Goal: Transaction & Acquisition: Purchase product/service

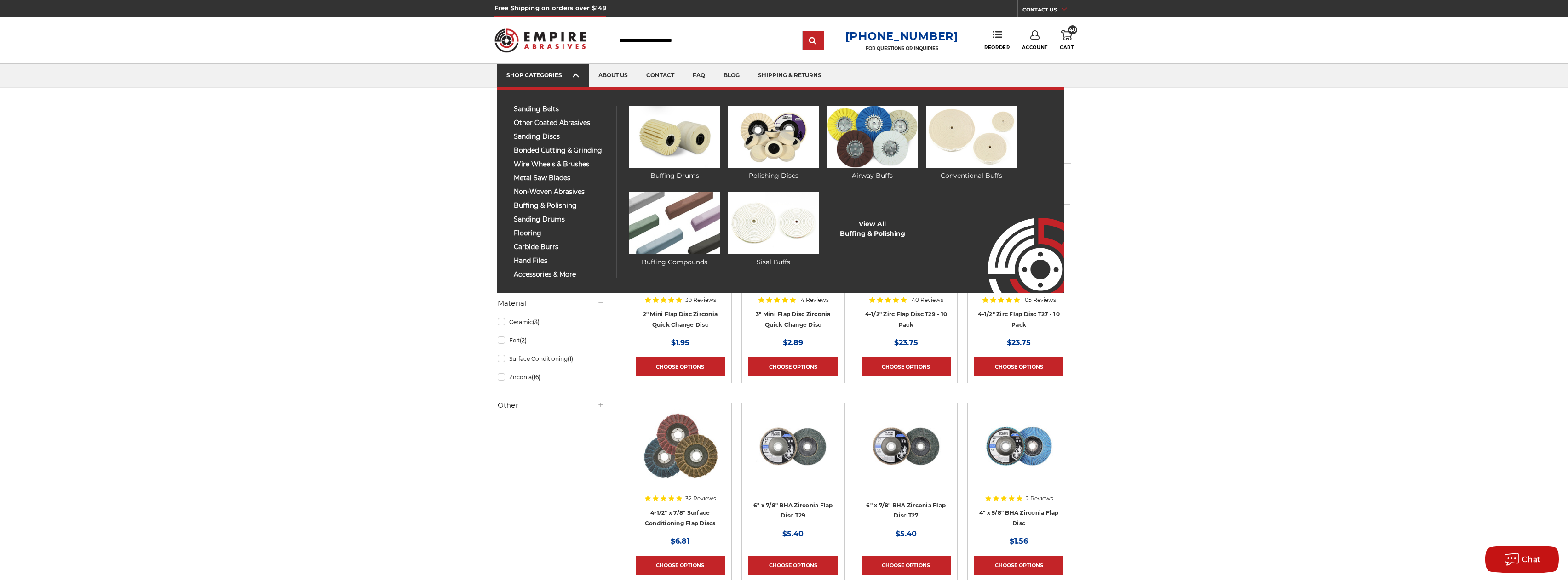
click at [572, 81] on link "SHOP CATEGORIES" at bounding box center [543, 76] width 92 height 23
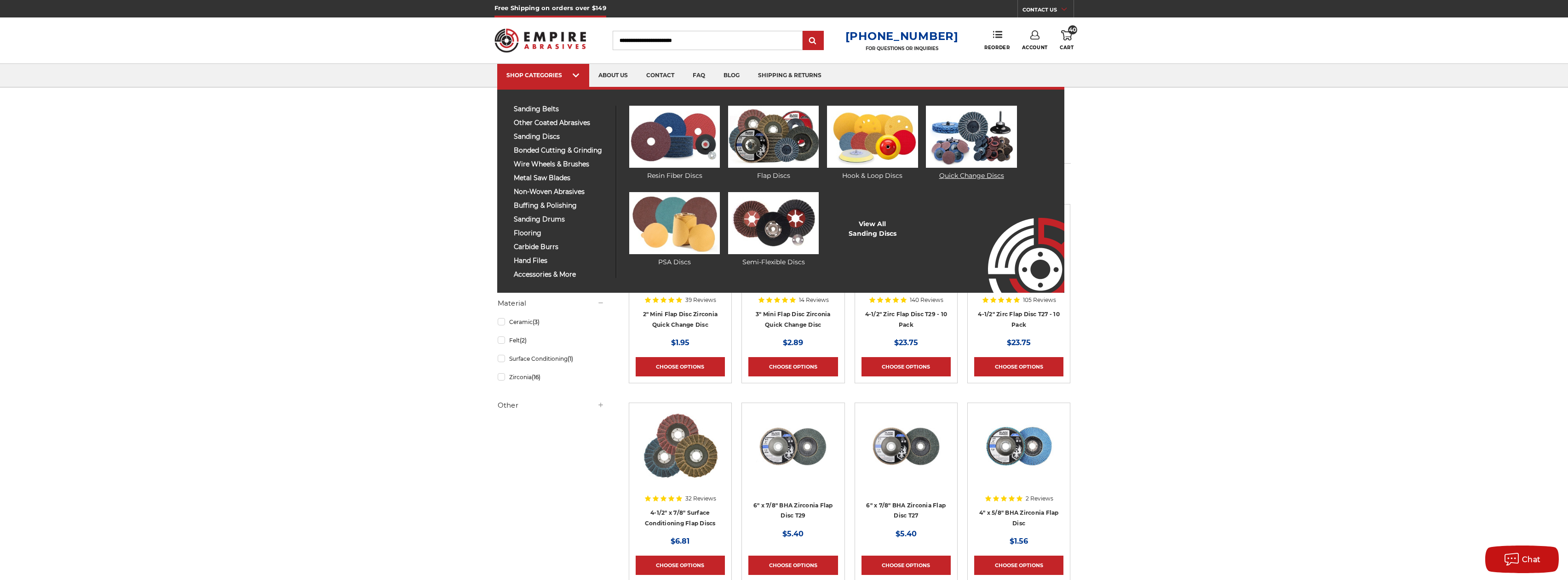
click at [992, 147] on img at bounding box center [971, 137] width 90 height 62
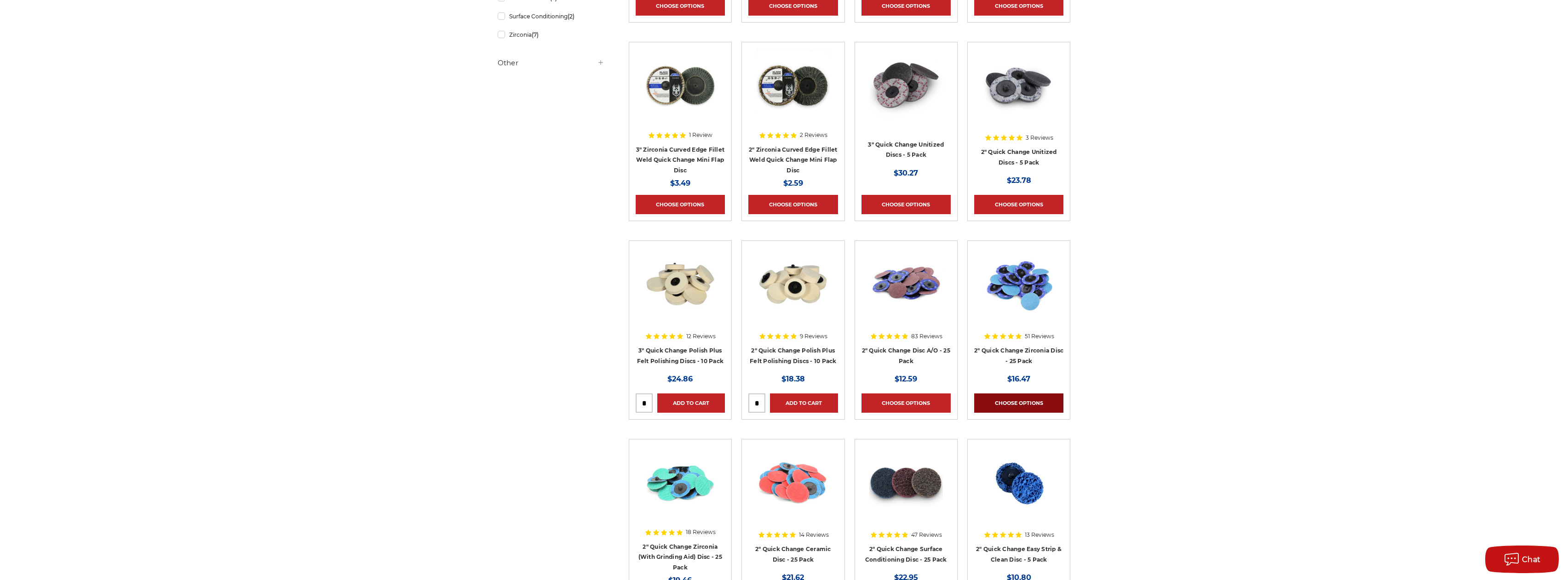
scroll to position [391, 0]
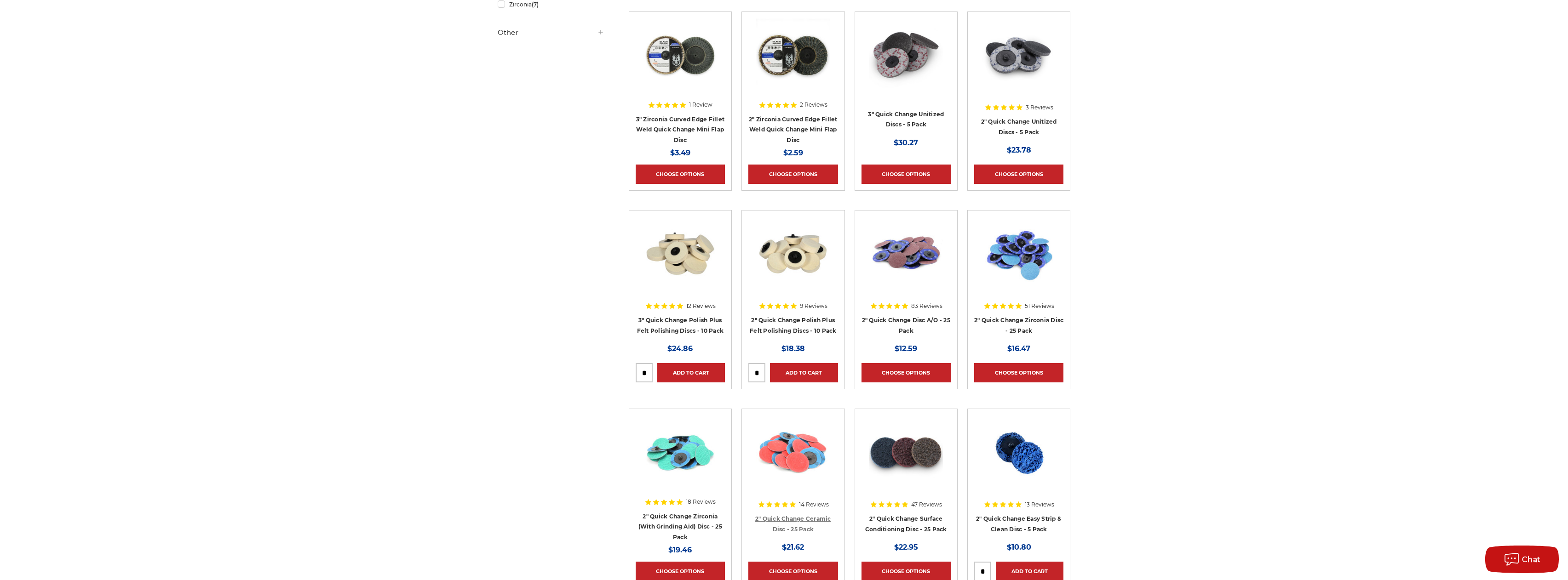
click at [805, 519] on link "2" Quick Change Ceramic Disc - 25 Pack" at bounding box center [793, 524] width 76 height 18
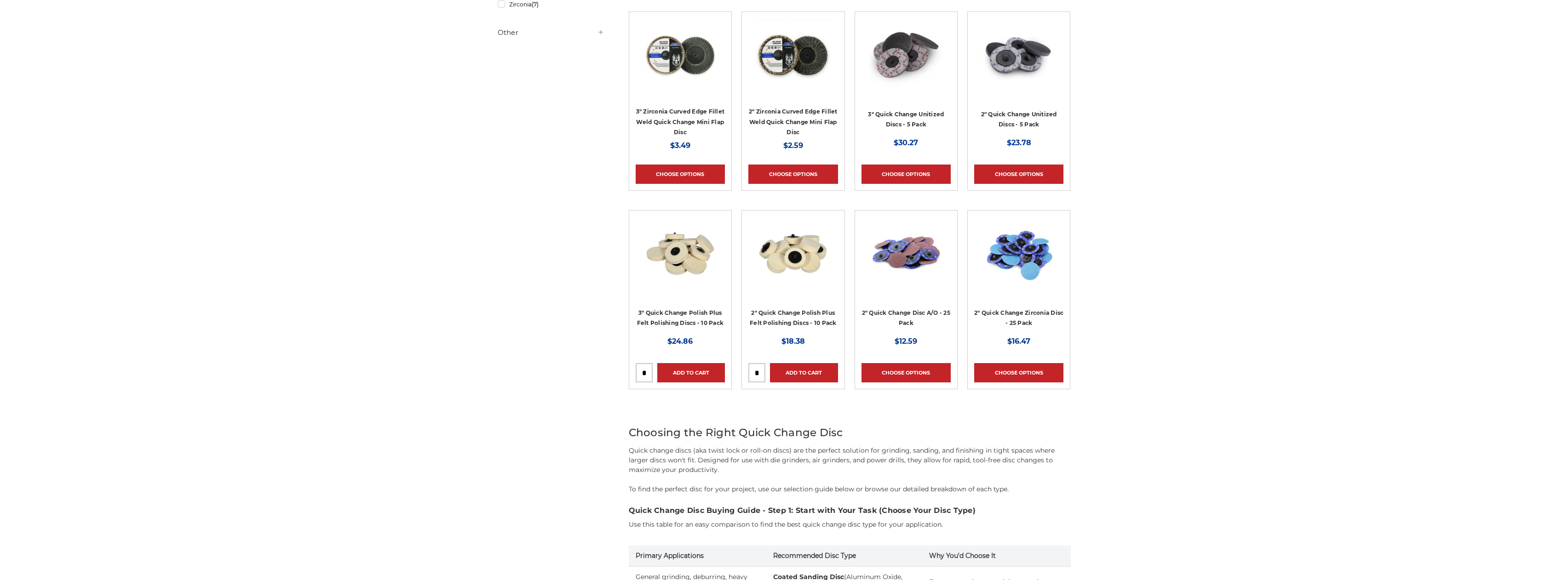
scroll to position [391, 0]
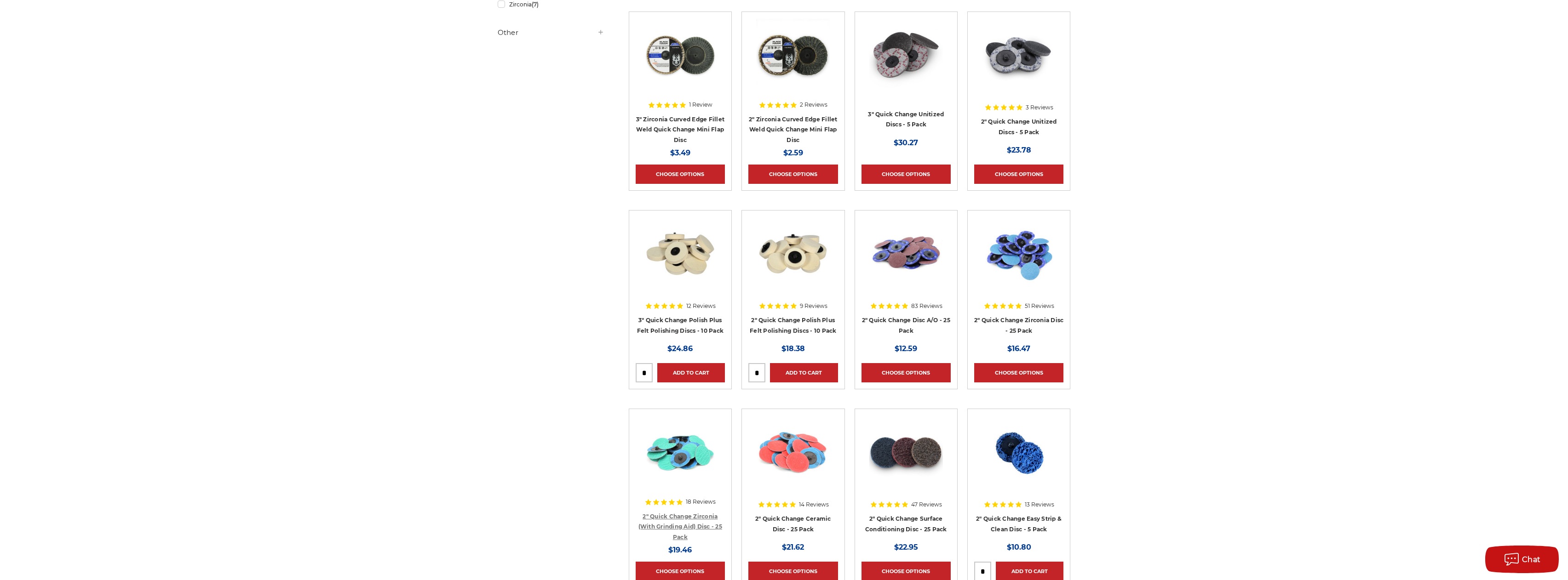
click at [682, 524] on link "2" Quick Change Zirconia (With Grinding Aid) Disc - 25 Pack" at bounding box center [680, 527] width 84 height 28
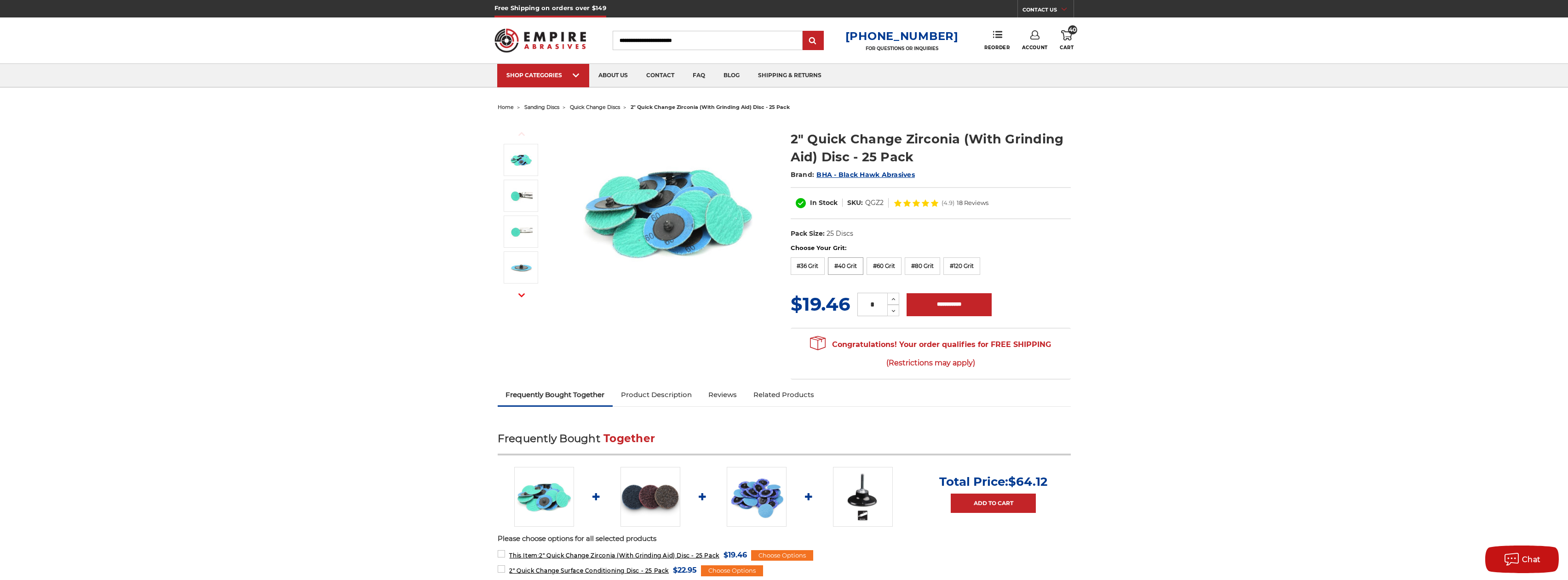
click at [855, 268] on label "#40 Grit" at bounding box center [845, 266] width 35 height 18
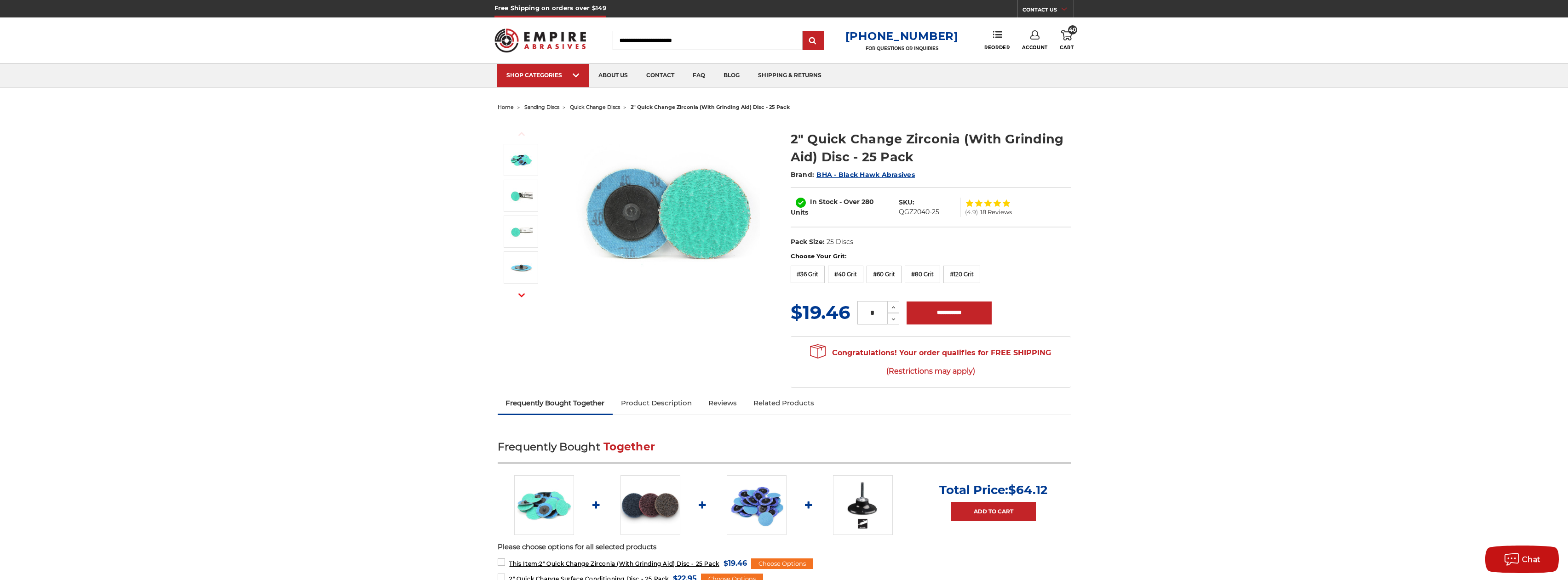
drag, startPoint x: 877, startPoint y: 312, endPoint x: 864, endPoint y: 312, distance: 13.0
click at [864, 312] on input "*" at bounding box center [872, 313] width 30 height 23
type input "*"
click at [945, 312] on input "**********" at bounding box center [949, 314] width 85 height 23
click at [896, 275] on label "#60 Grit" at bounding box center [883, 274] width 35 height 18
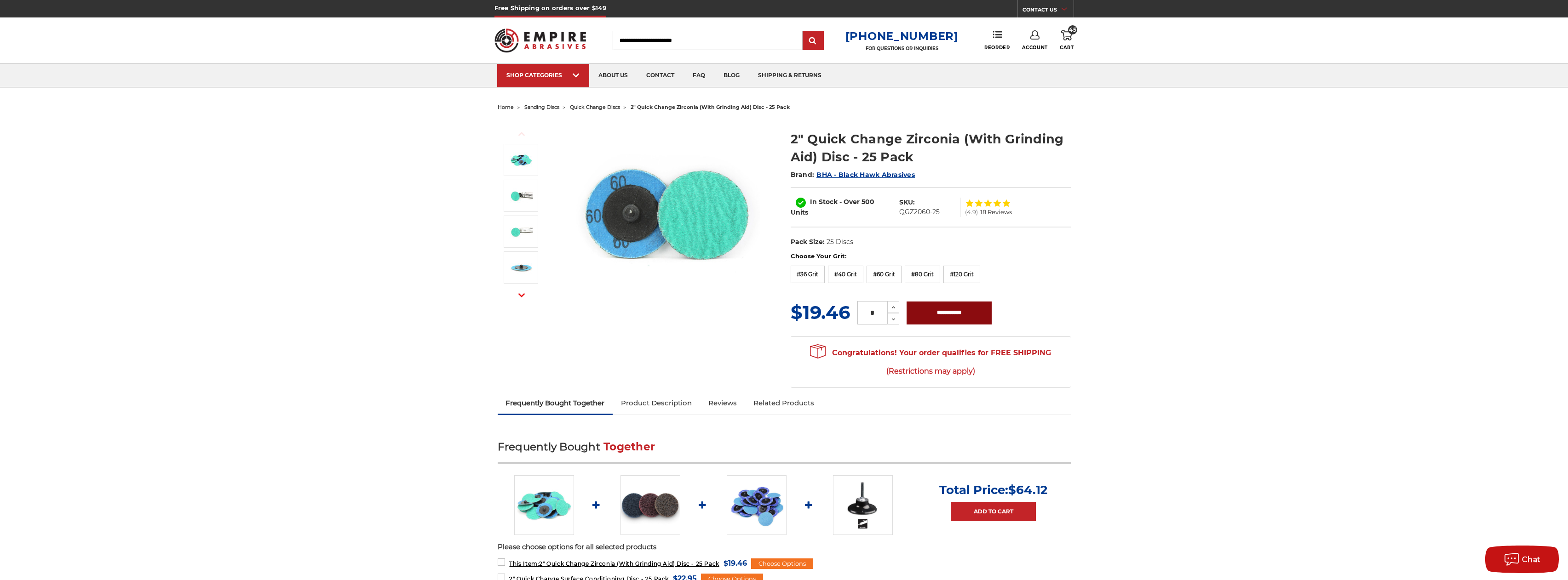
click at [957, 317] on input "**********" at bounding box center [949, 314] width 85 height 23
click at [933, 276] on label "#80 Grit" at bounding box center [922, 274] width 35 height 18
click at [944, 311] on input "**********" at bounding box center [949, 314] width 85 height 23
click at [968, 274] on label "#120 Grit" at bounding box center [962, 274] width 37 height 18
click at [965, 314] on input "**********" at bounding box center [949, 314] width 85 height 23
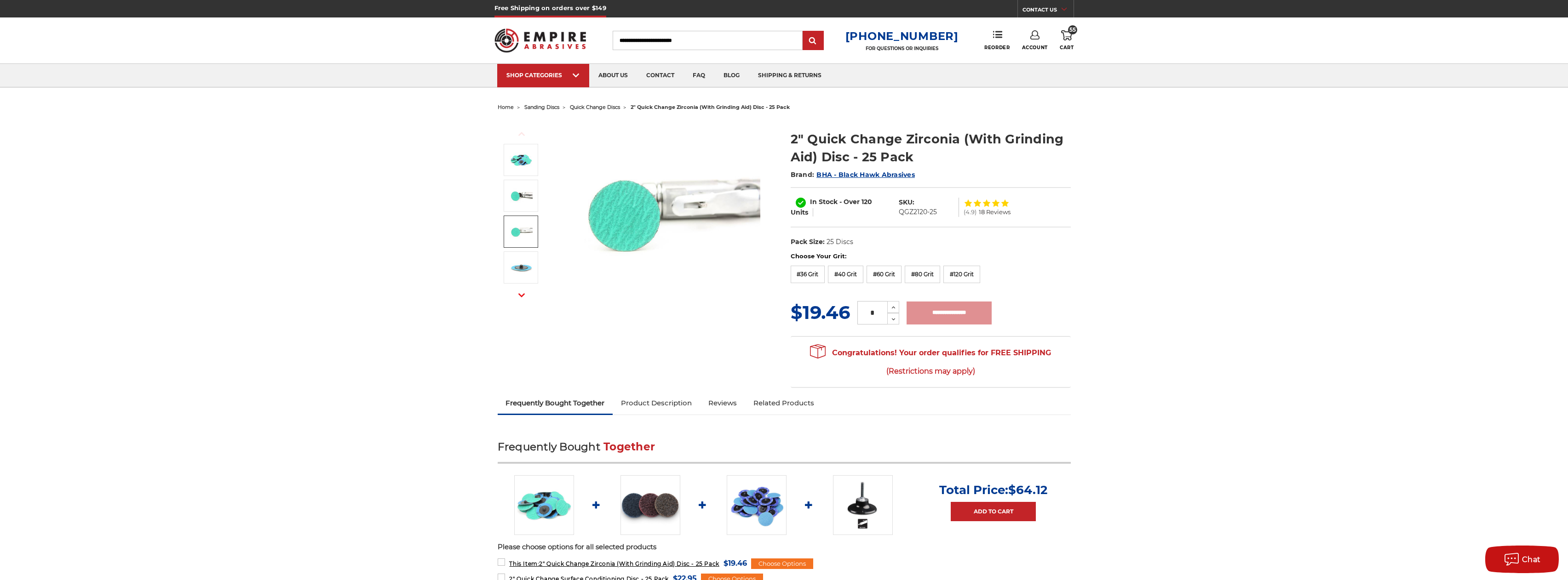
type input "**********"
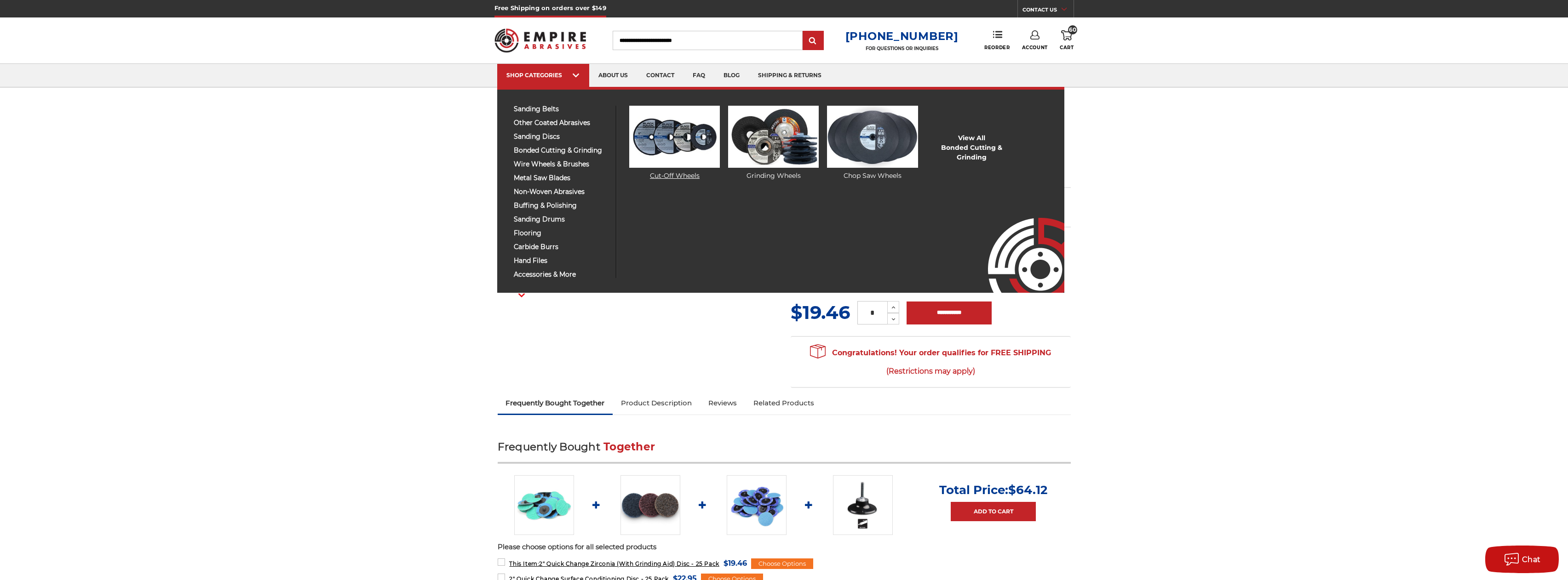
click at [652, 150] on img at bounding box center [674, 137] width 90 height 62
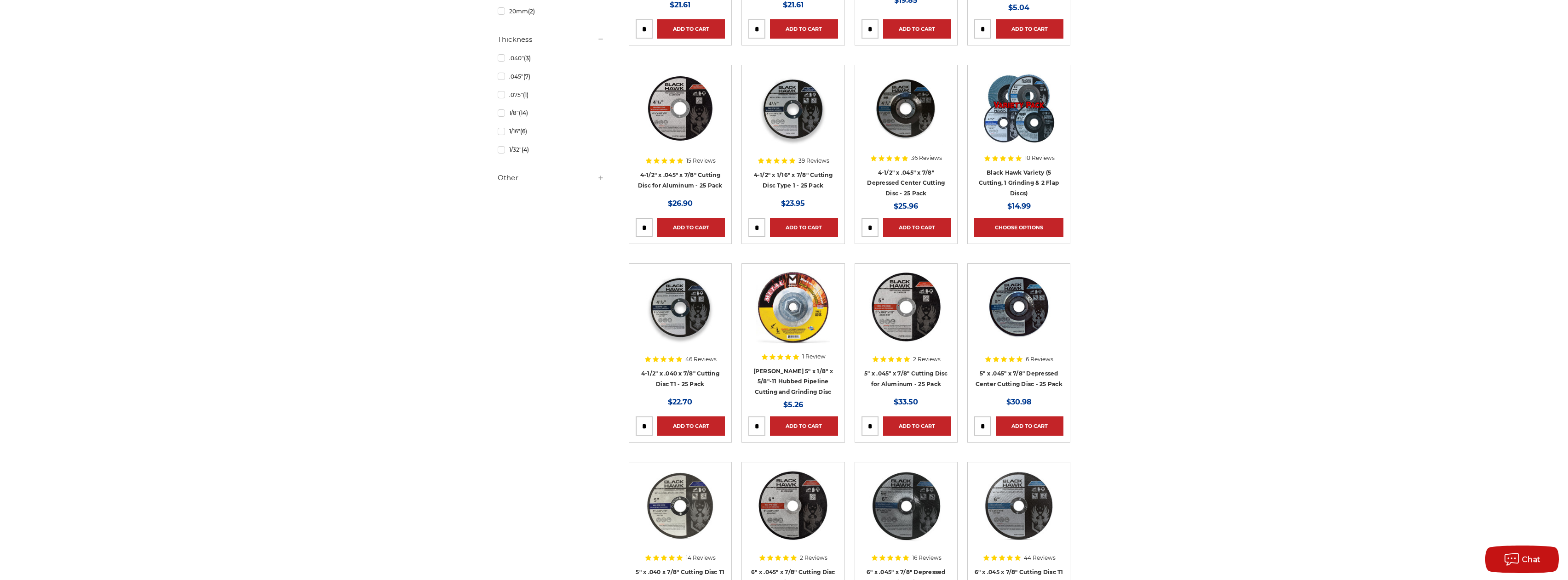
scroll to position [736, 0]
click at [894, 508] on img at bounding box center [906, 505] width 73 height 73
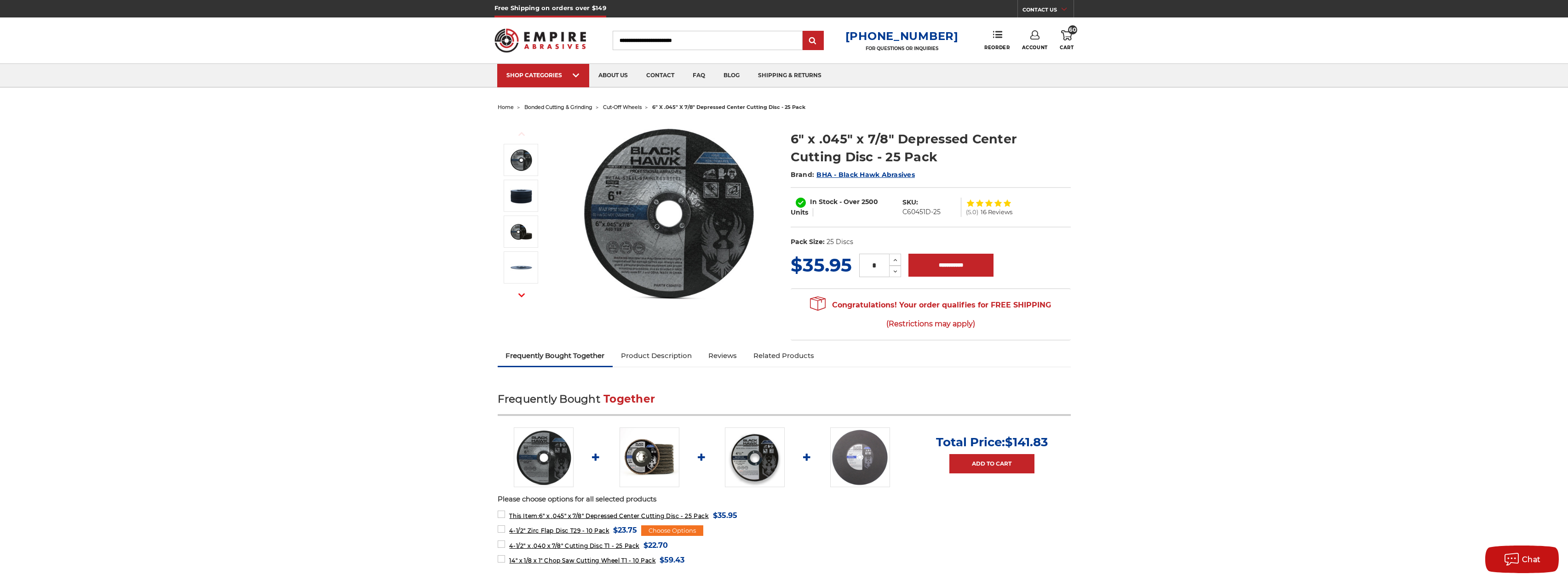
drag, startPoint x: 877, startPoint y: 263, endPoint x: 846, endPoint y: 261, distance: 31.1
click at [846, 261] on div "MSRP: Was: Now: $35.95 (You save ) * Increase Quantity: Decrease Quantity:" at bounding box center [930, 265] width 280 height 27
type input "*"
click at [955, 266] on input "**********" at bounding box center [951, 265] width 85 height 23
type input "**********"
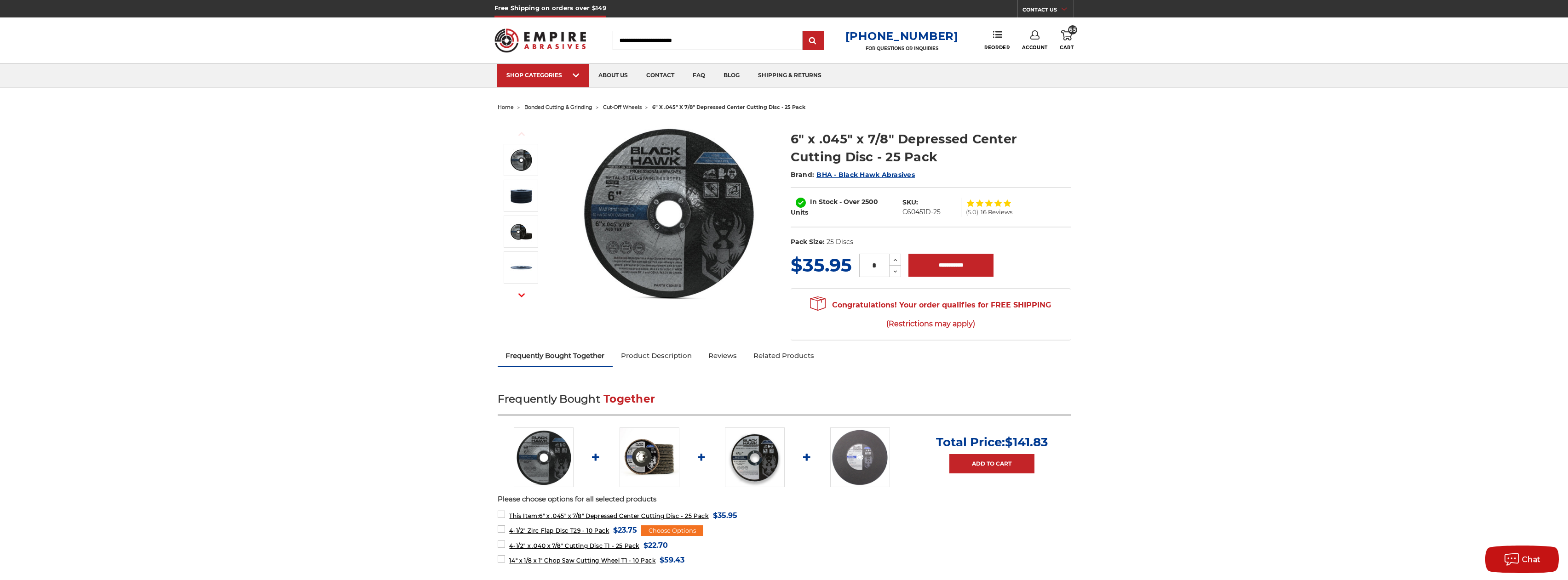
click at [1069, 39] on icon at bounding box center [1067, 35] width 11 height 10
click at [1007, 107] on link "View Cart" at bounding box center [1004, 103] width 113 height 21
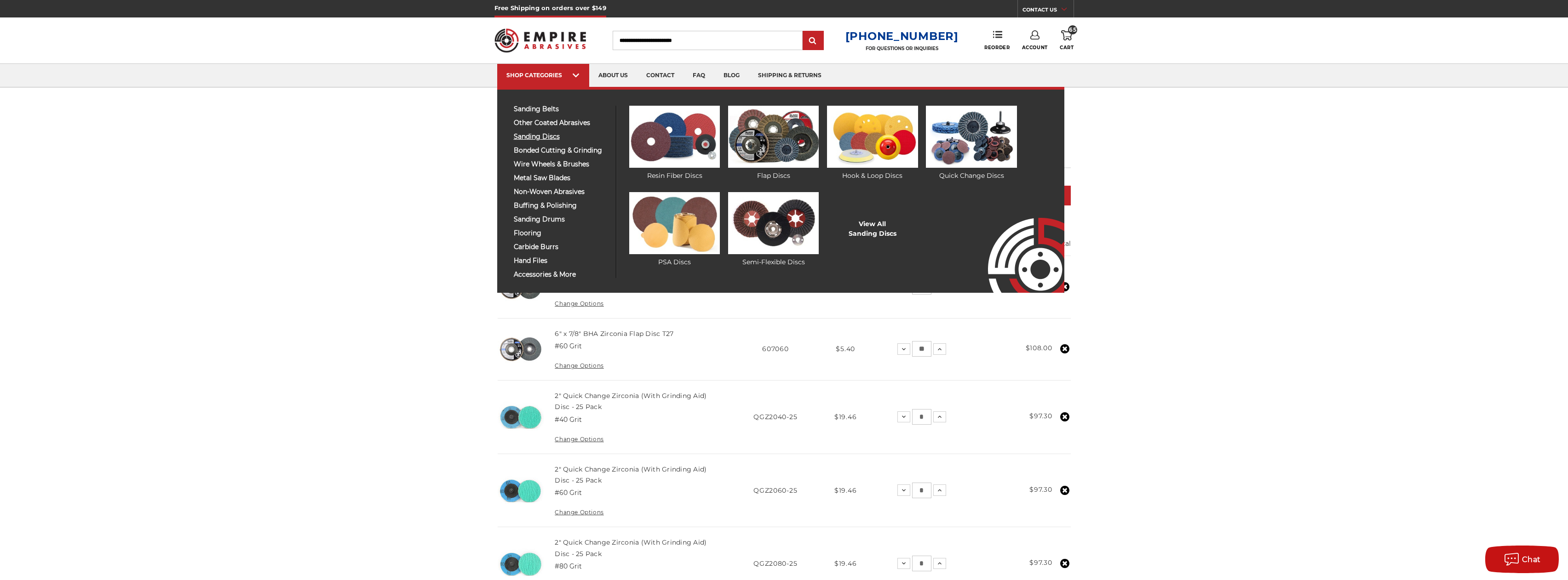
click at [553, 138] on span "sanding discs" at bounding box center [561, 136] width 95 height 7
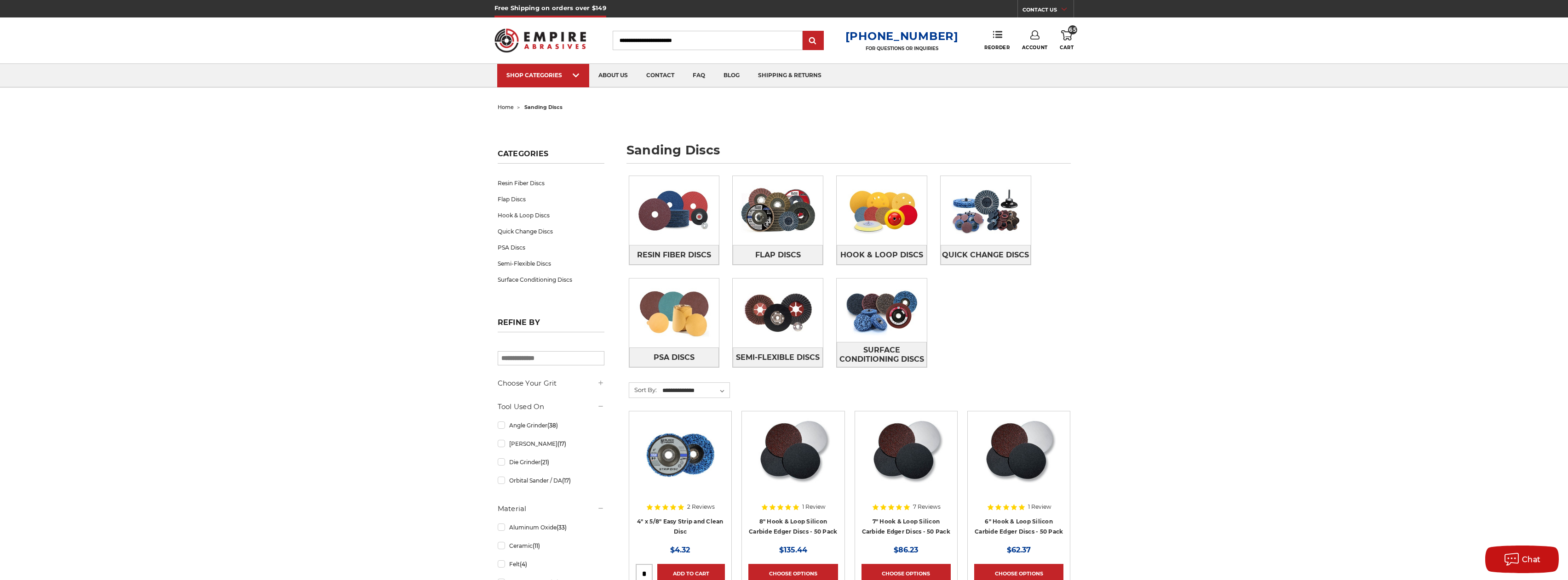
scroll to position [224, 0]
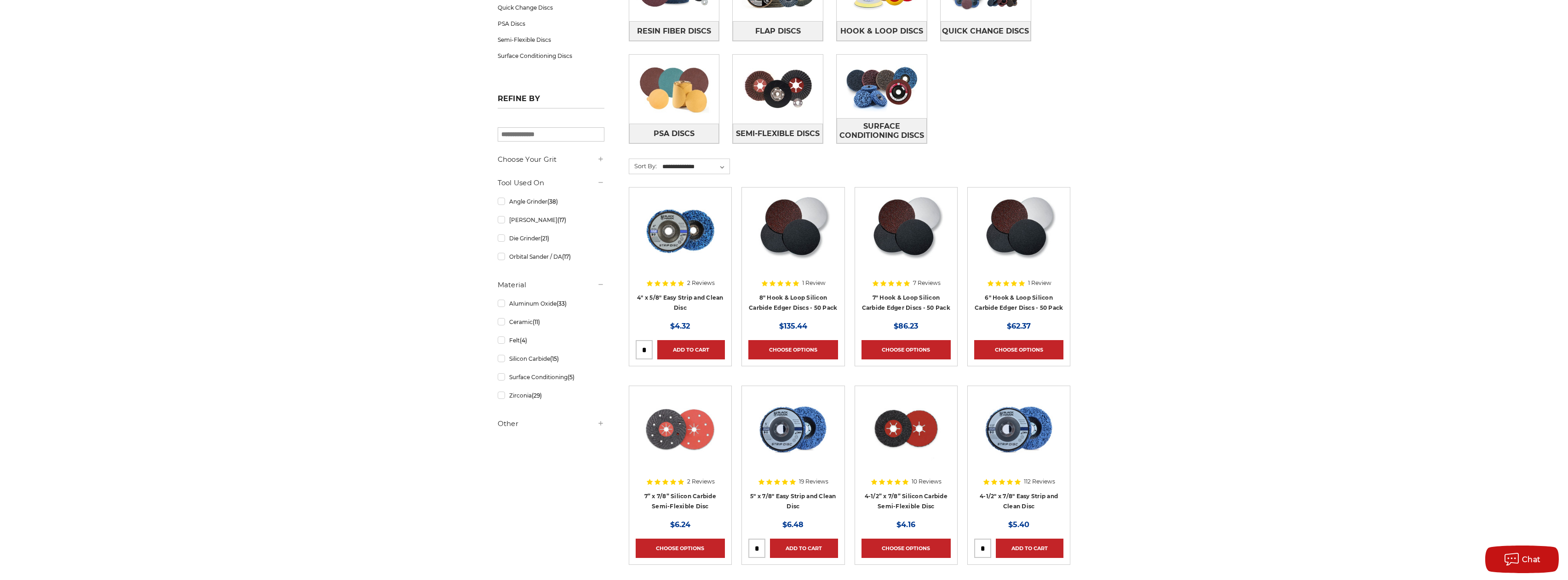
drag, startPoint x: 759, startPoint y: 548, endPoint x: 723, endPoint y: 537, distance: 37.6
drag, startPoint x: 760, startPoint y: 546, endPoint x: 749, endPoint y: 544, distance: 11.2
click at [749, 544] on input "tel" at bounding box center [757, 548] width 16 height 18
type input "**"
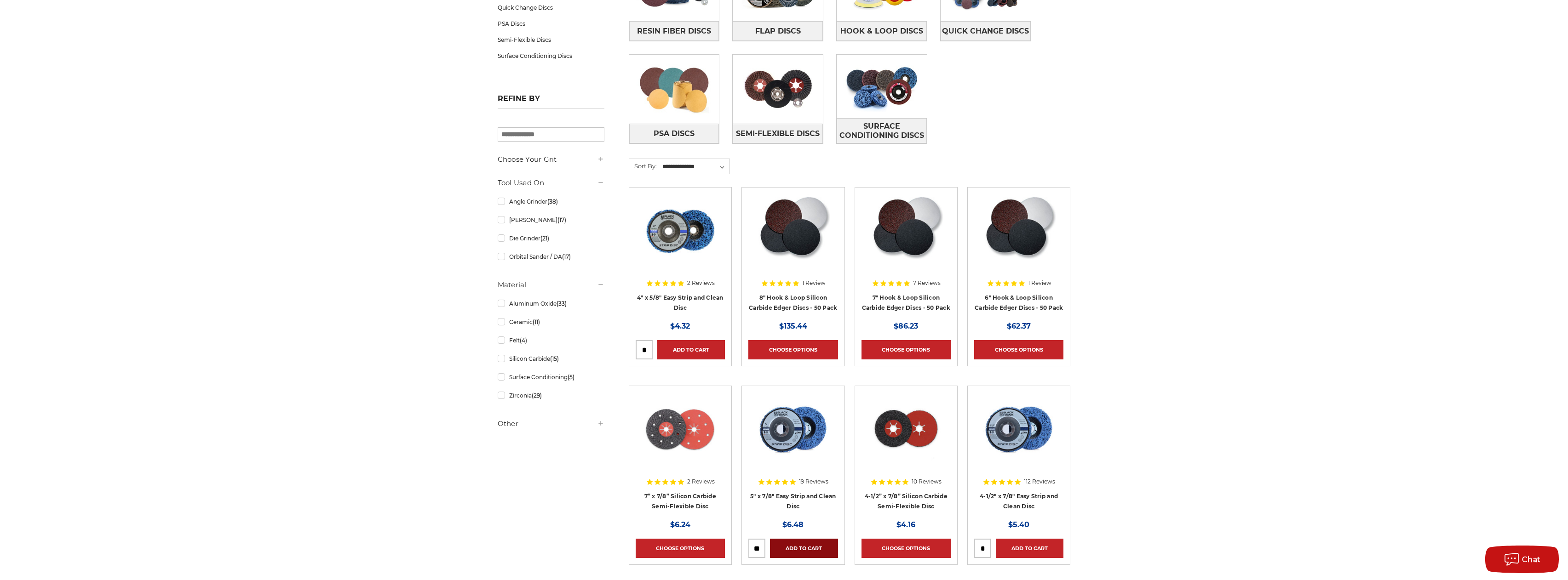
click at [783, 545] on link "Add to Cart" at bounding box center [803, 549] width 68 height 20
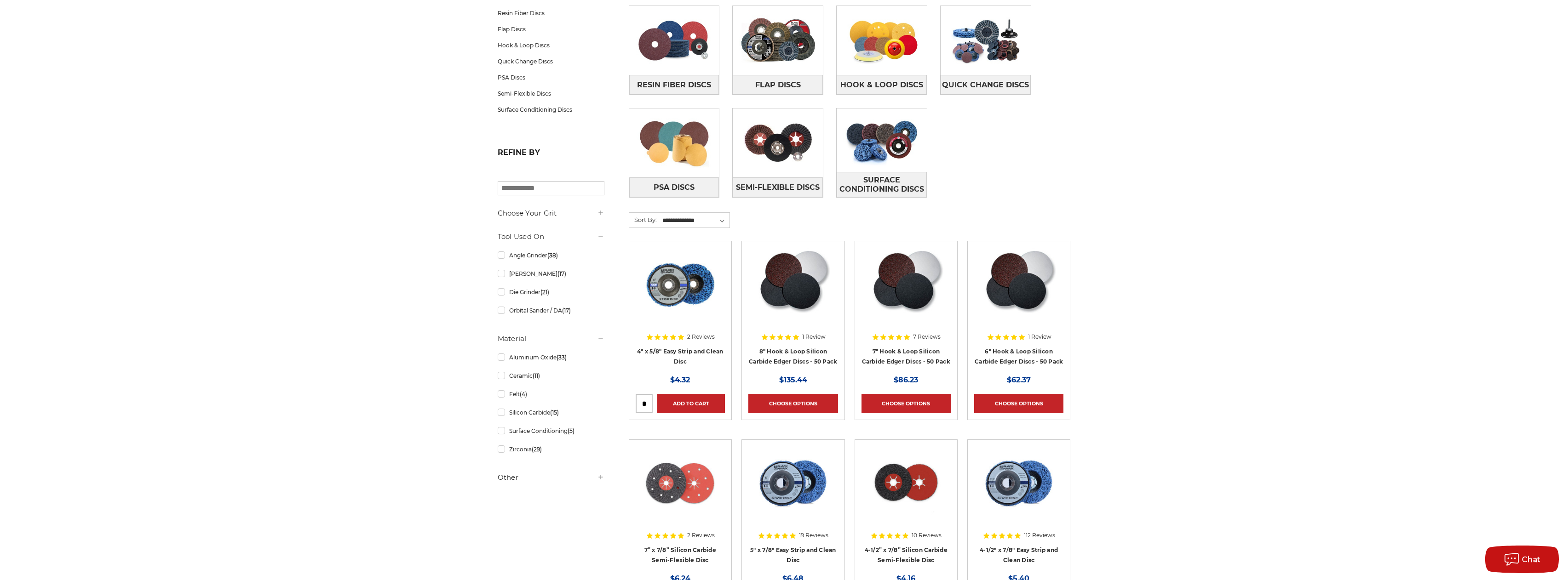
scroll to position [0, 0]
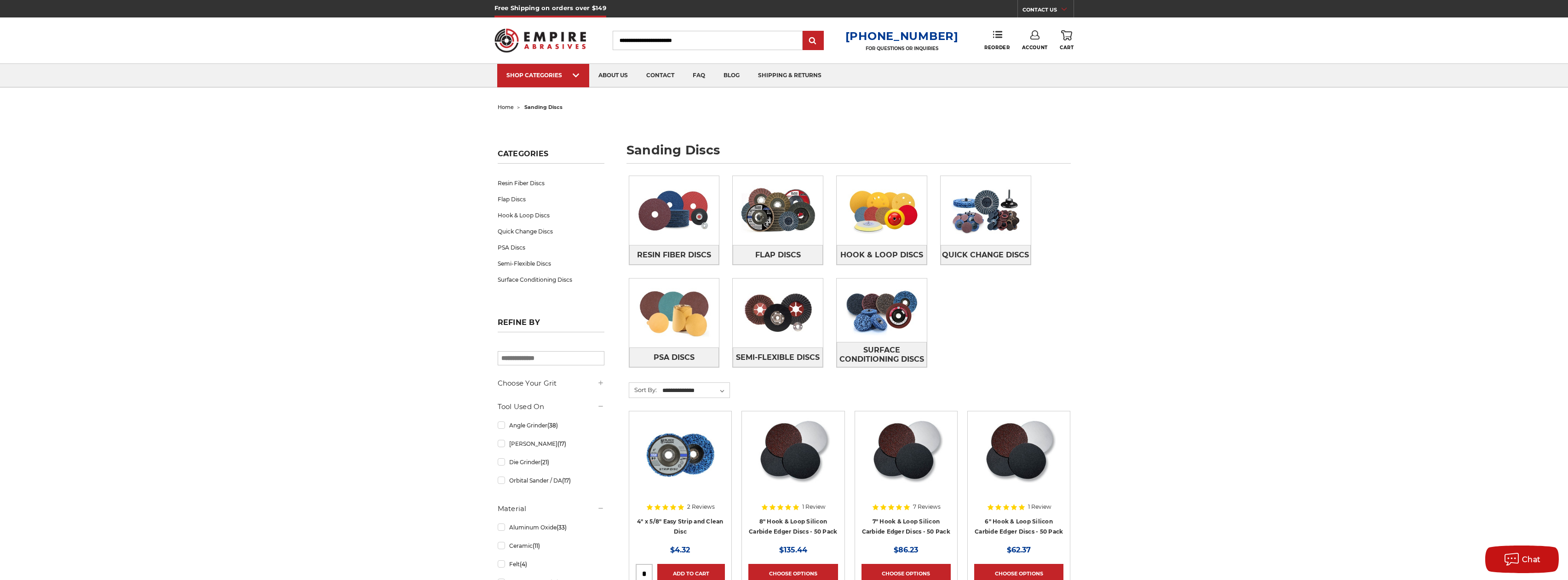
click at [1069, 34] on icon at bounding box center [1067, 35] width 11 height 10
click at [1022, 101] on link "View Cart" at bounding box center [1004, 103] width 113 height 21
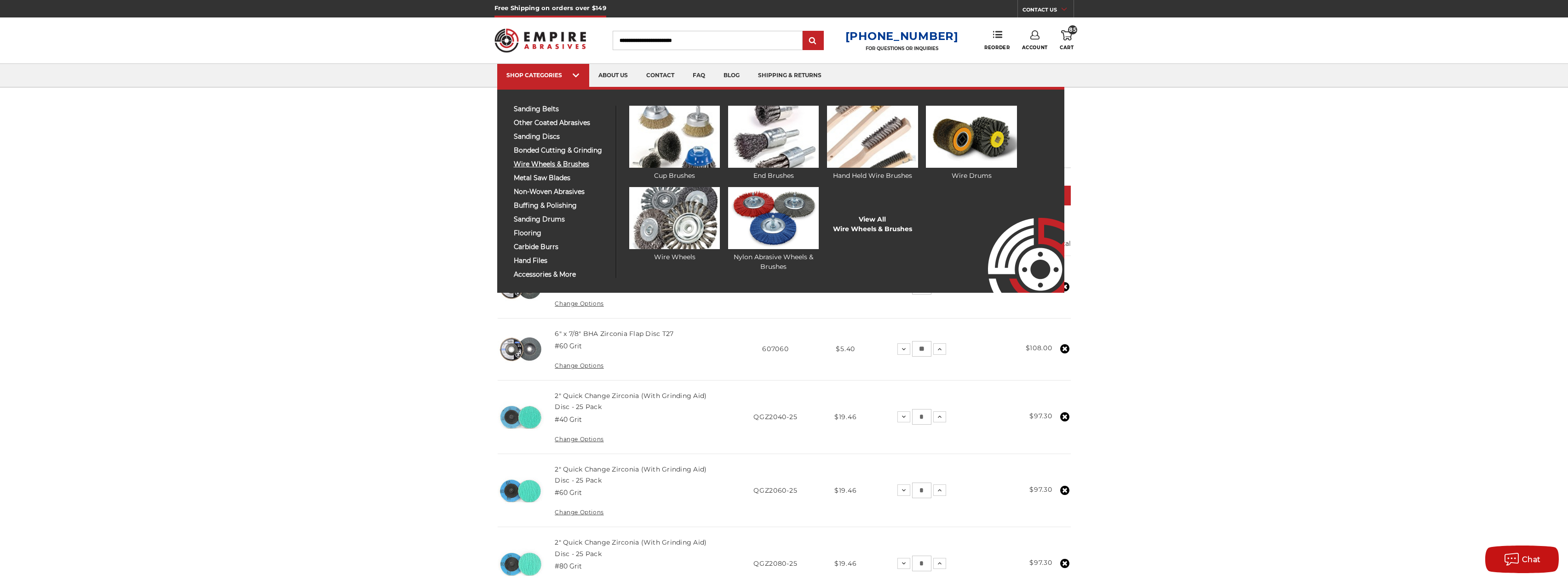
click at [573, 164] on span "wire wheels & brushes" at bounding box center [561, 164] width 95 height 7
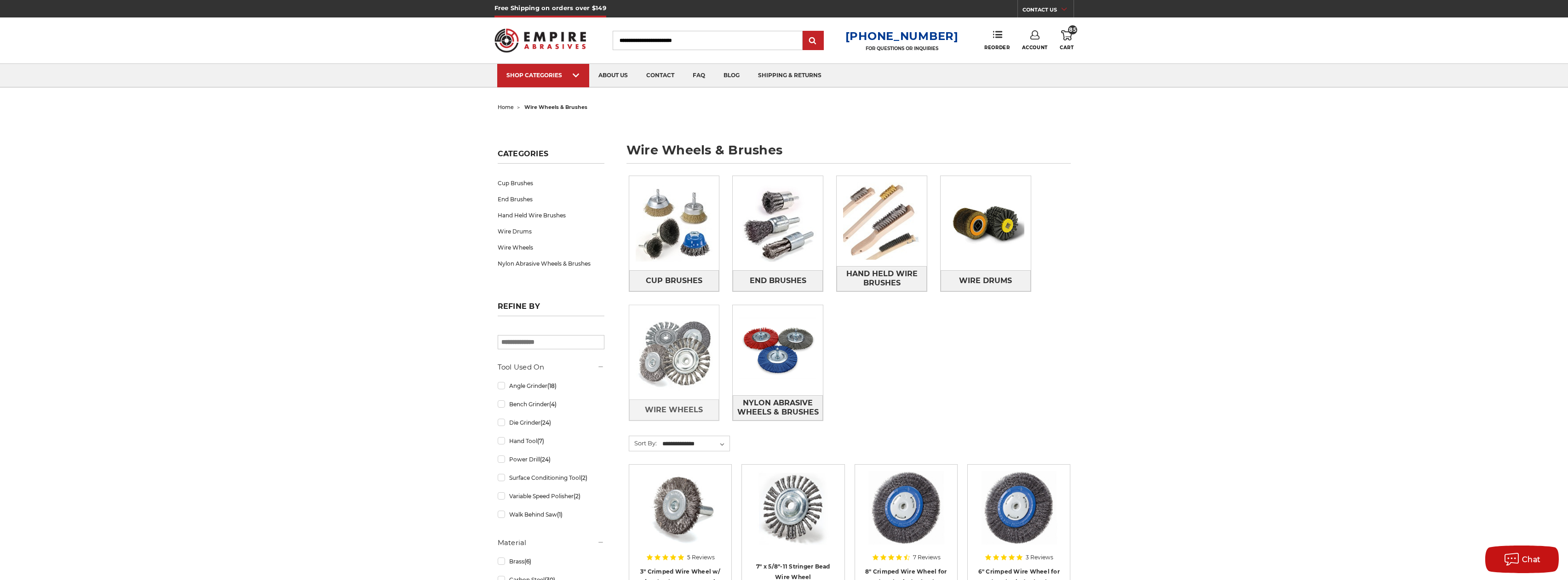
click at [679, 350] on img at bounding box center [674, 352] width 90 height 90
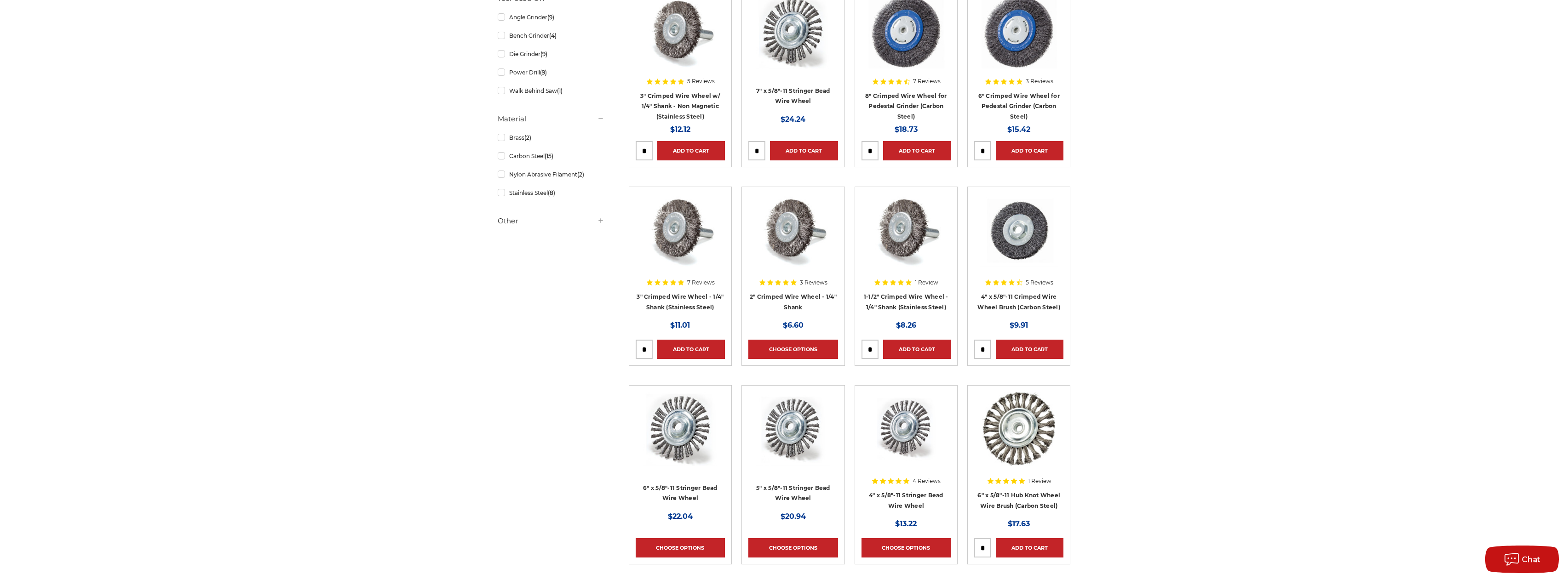
scroll to position [202, 0]
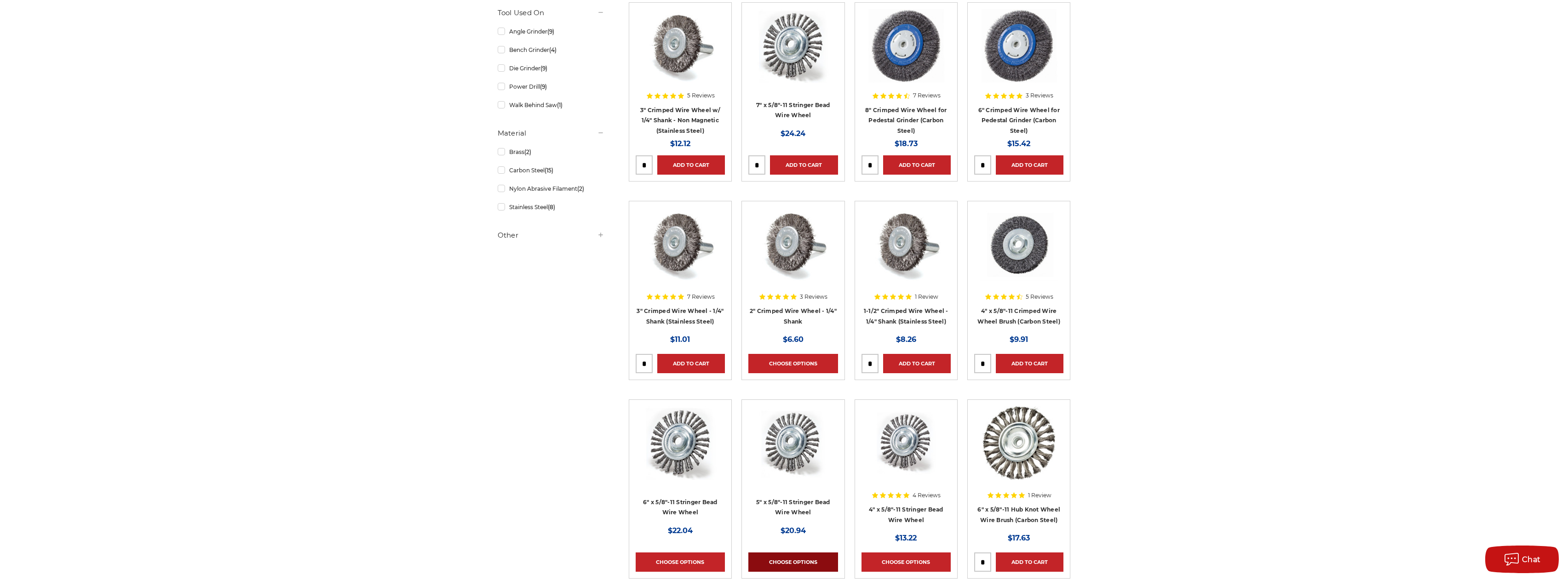
click at [824, 560] on link "Choose Options" at bounding box center [793, 562] width 89 height 20
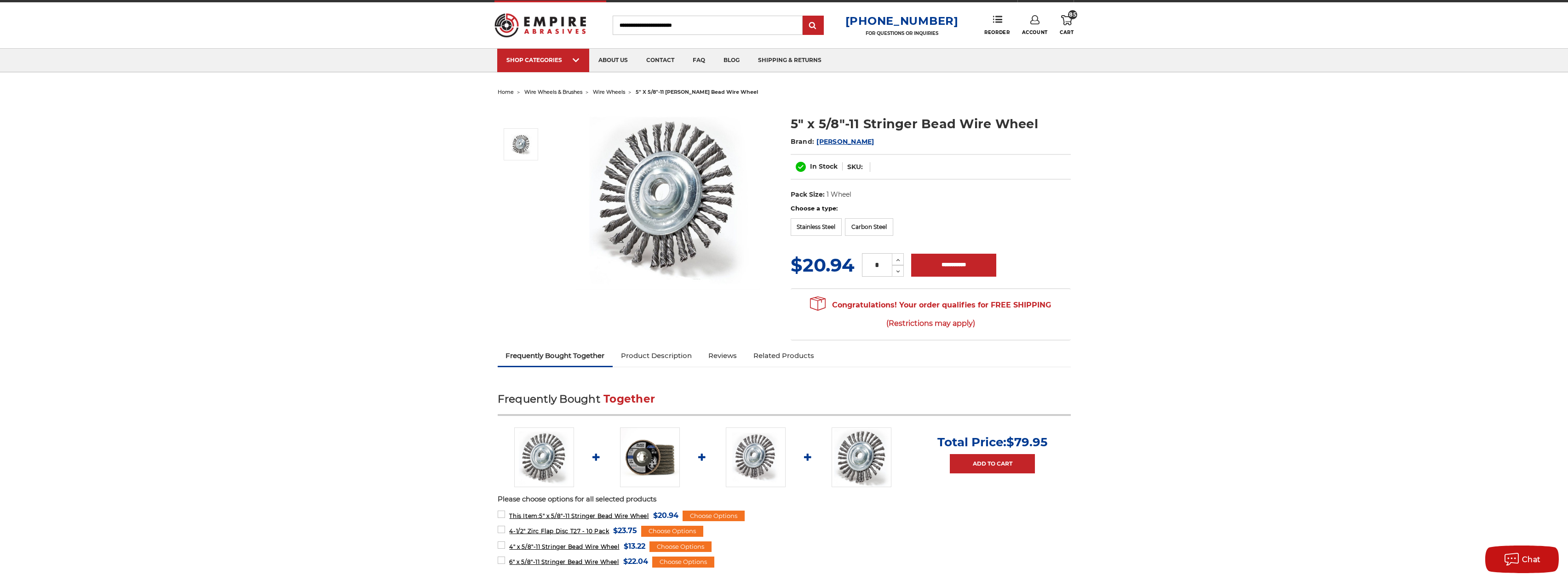
scroll to position [68, 0]
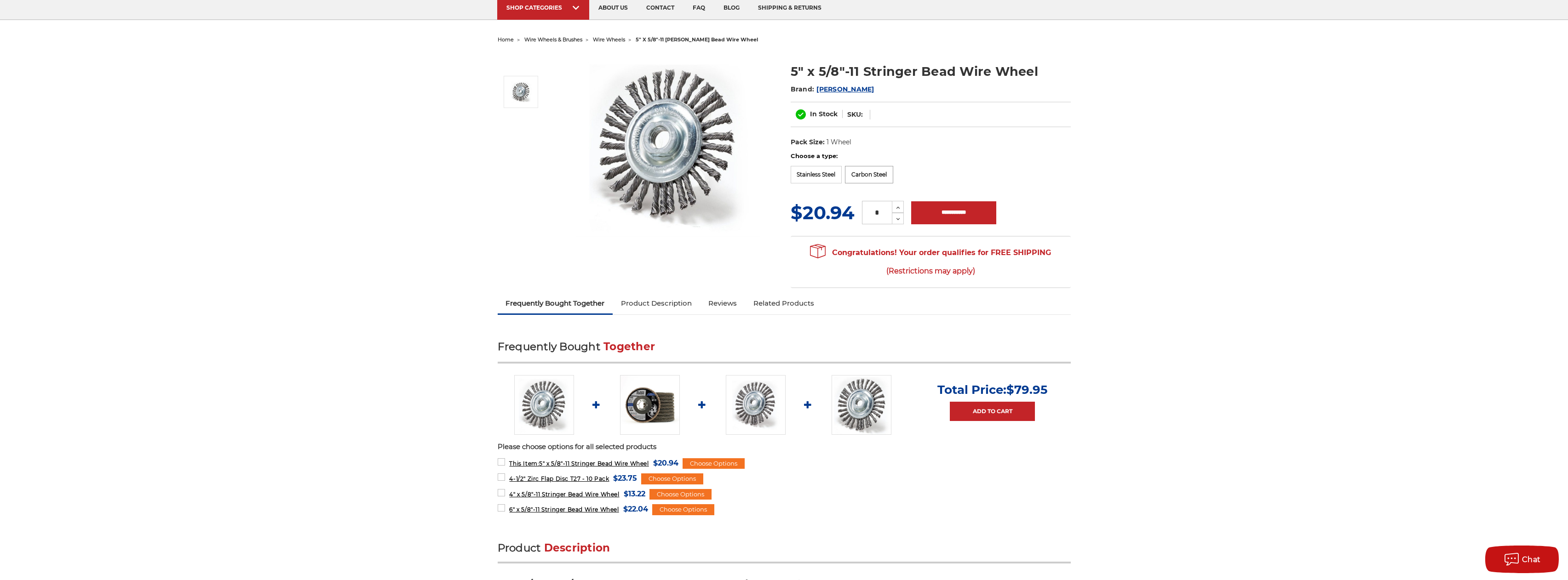
click at [881, 179] on label "Carbon Steel" at bounding box center [869, 175] width 48 height 18
drag, startPoint x: 884, startPoint y: 213, endPoint x: 863, endPoint y: 212, distance: 21.0
click at [863, 212] on input "*" at bounding box center [877, 212] width 30 height 23
type input "*"
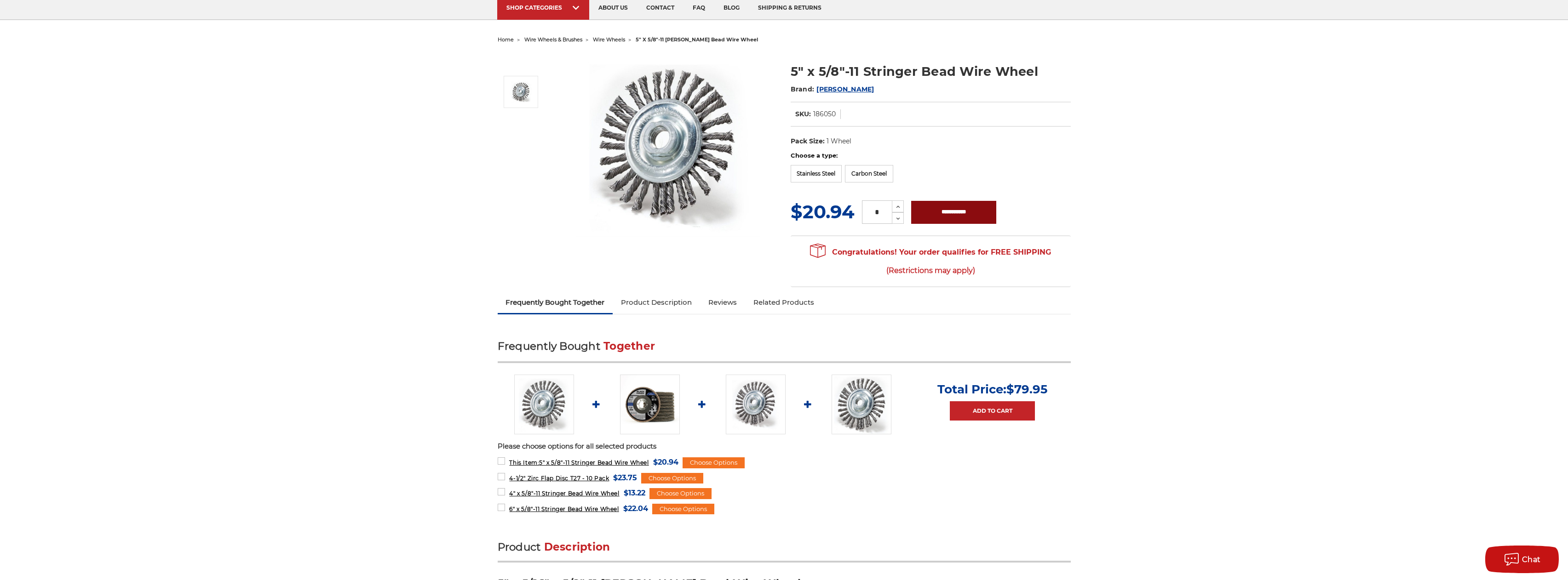
click at [972, 215] on input "**********" at bounding box center [953, 213] width 85 height 23
type input "**********"
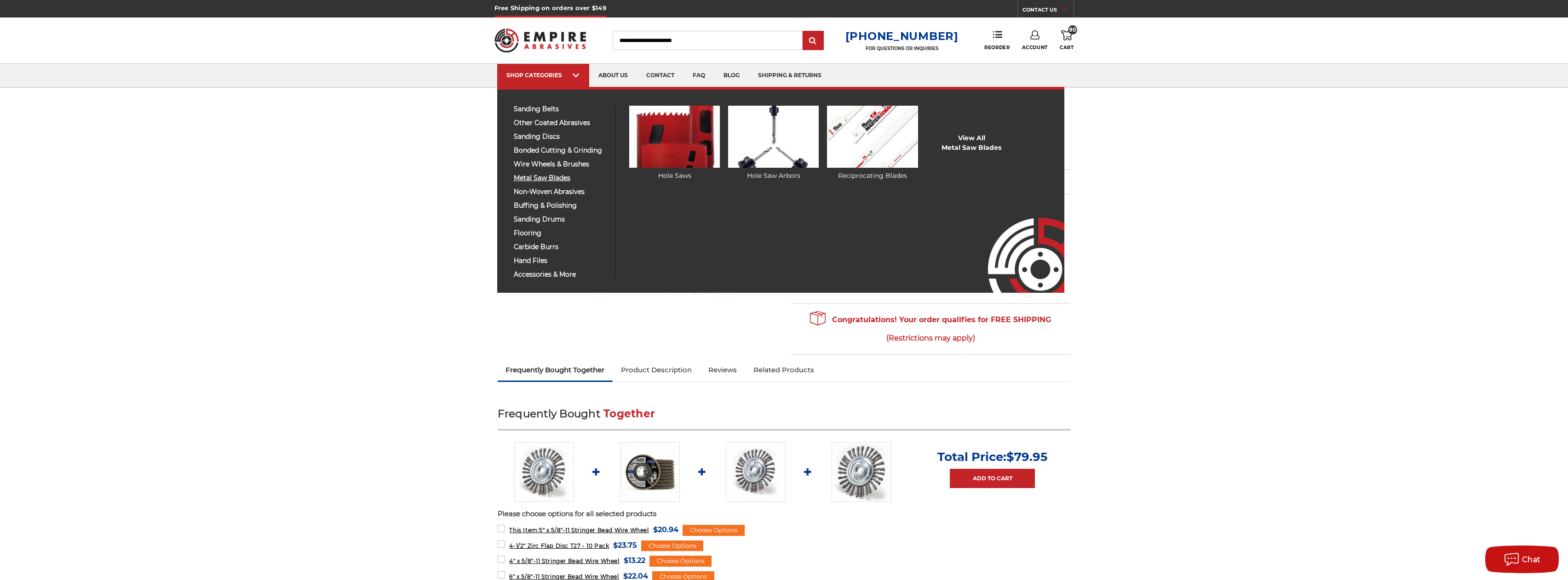
click at [560, 179] on span "metal saw blades" at bounding box center [561, 178] width 95 height 7
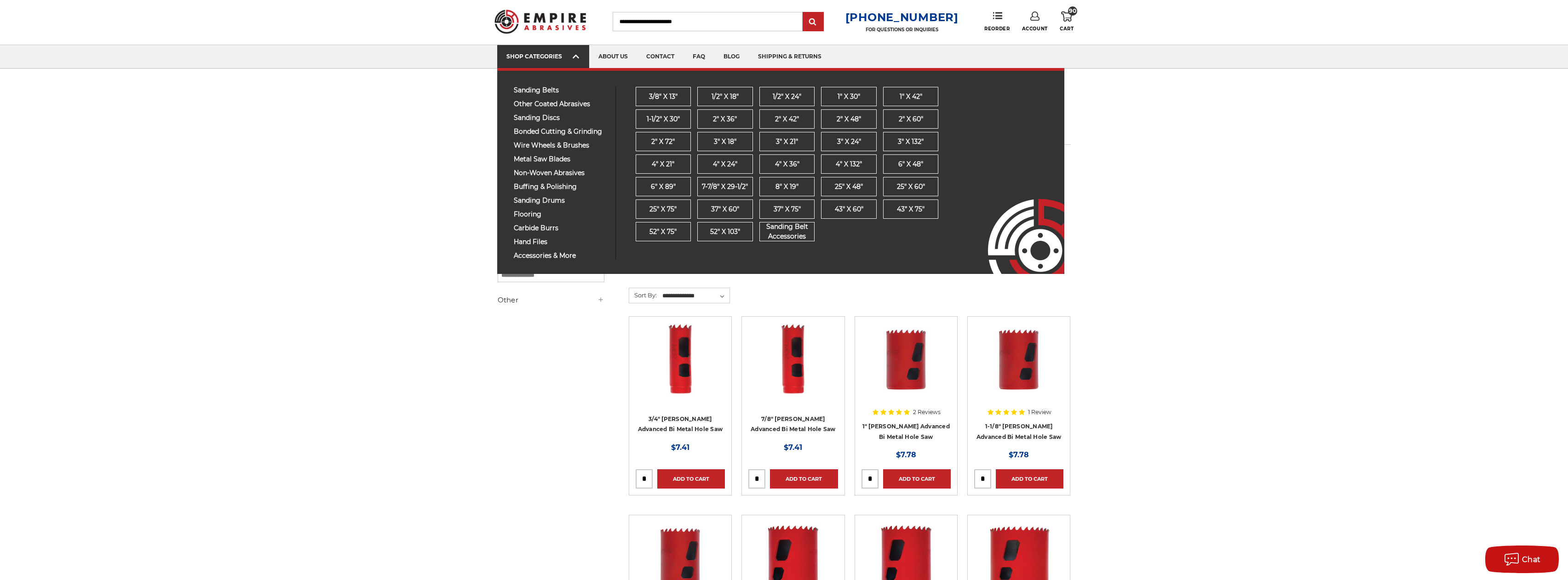
click at [571, 56] on div "SHOP CATEGORIES" at bounding box center [543, 56] width 73 height 7
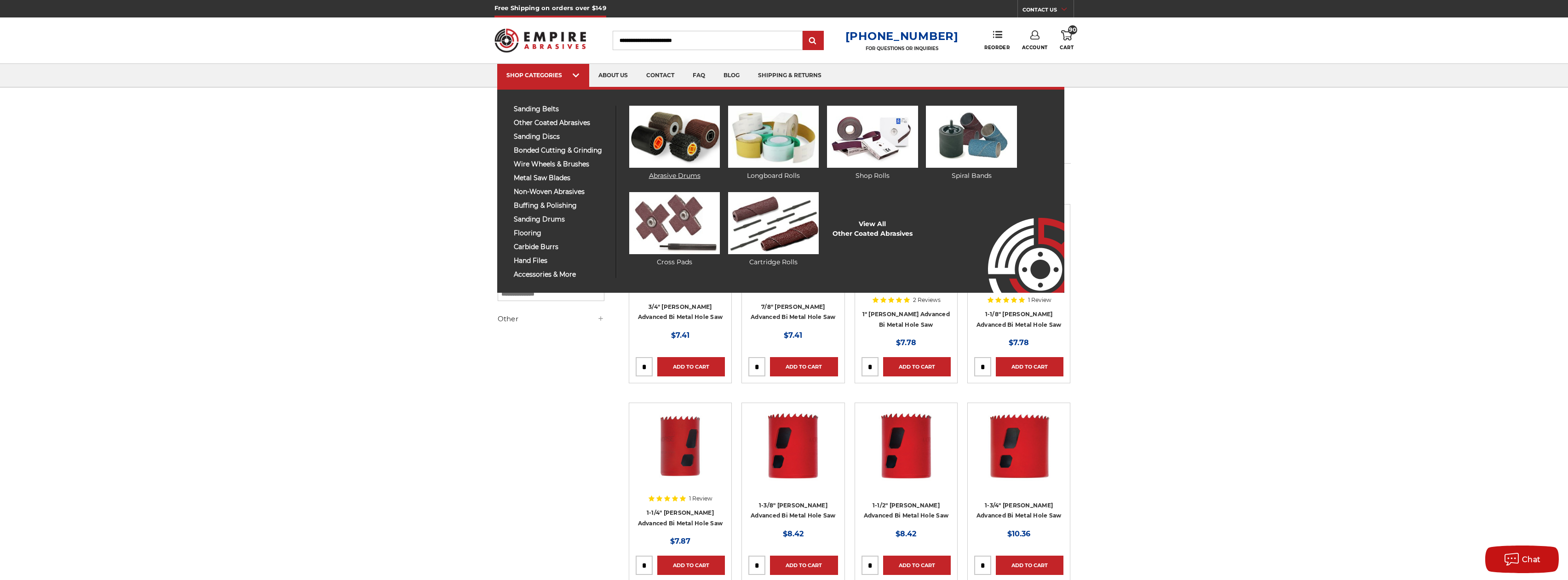
click at [705, 140] on img at bounding box center [674, 137] width 90 height 62
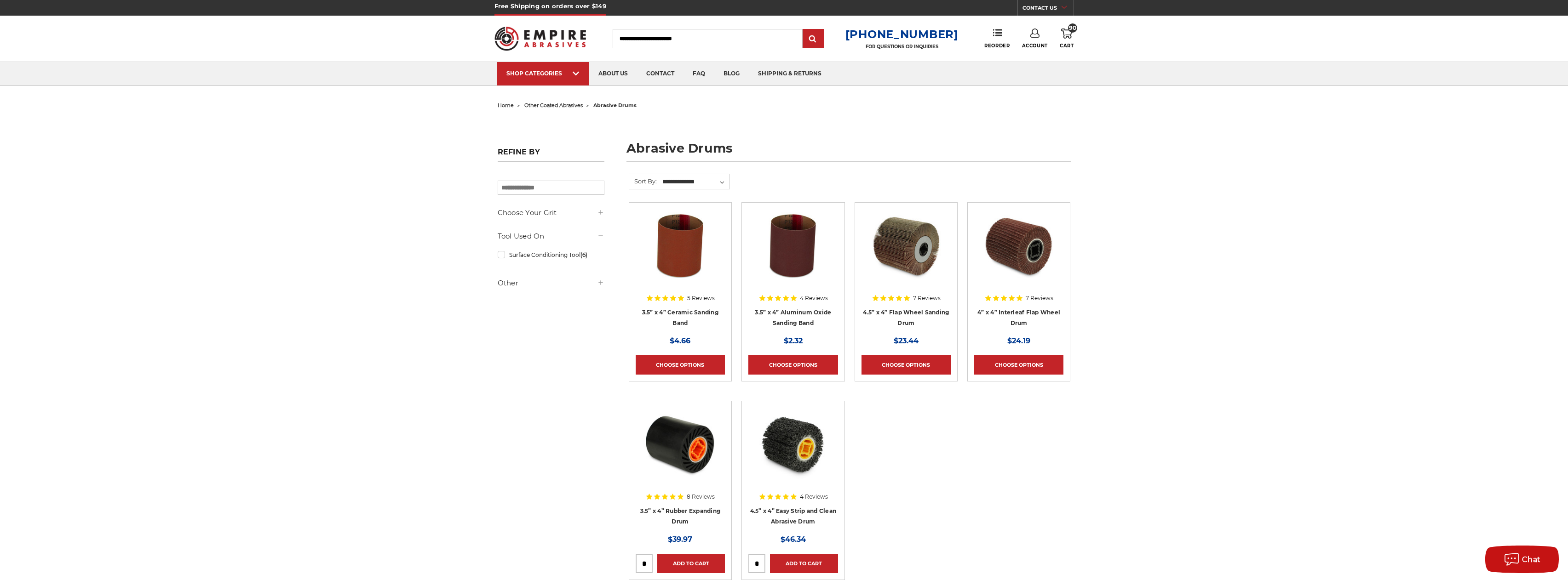
scroll to position [103, 0]
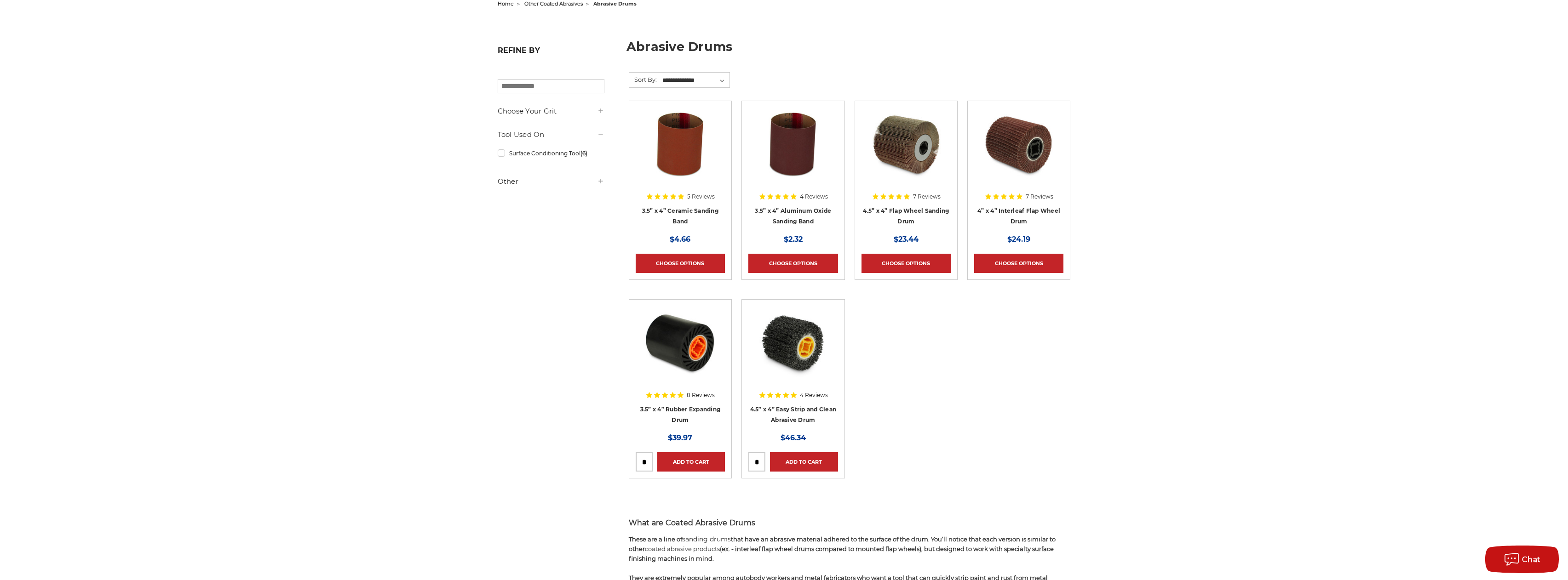
drag, startPoint x: 760, startPoint y: 461, endPoint x: 737, endPoint y: 460, distance: 23.0
click at [737, 460] on li "4 Reviews 4.5” x 4” Easy Strip and Clean Abrasive Drum MSRP: Was: Now: $46.34 A…" at bounding box center [793, 398] width 112 height 199
type input "*"
click at [800, 464] on link "Add to Cart" at bounding box center [803, 462] width 68 height 20
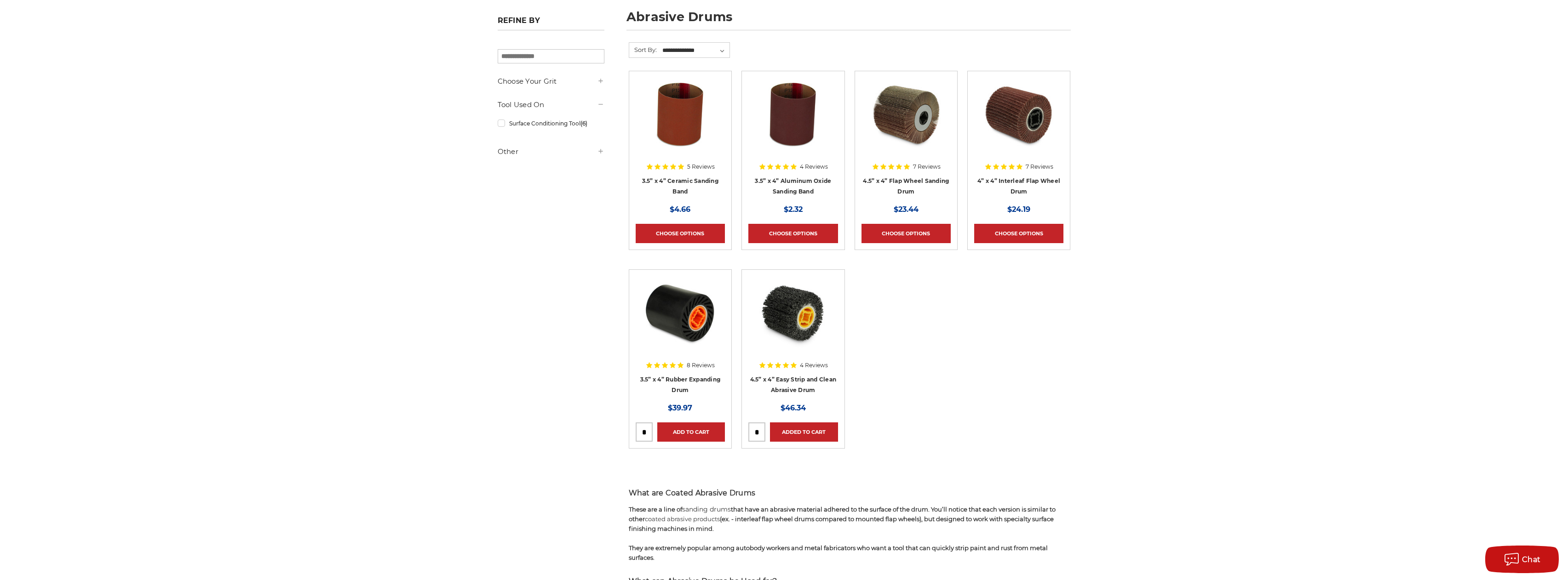
scroll to position [0, 0]
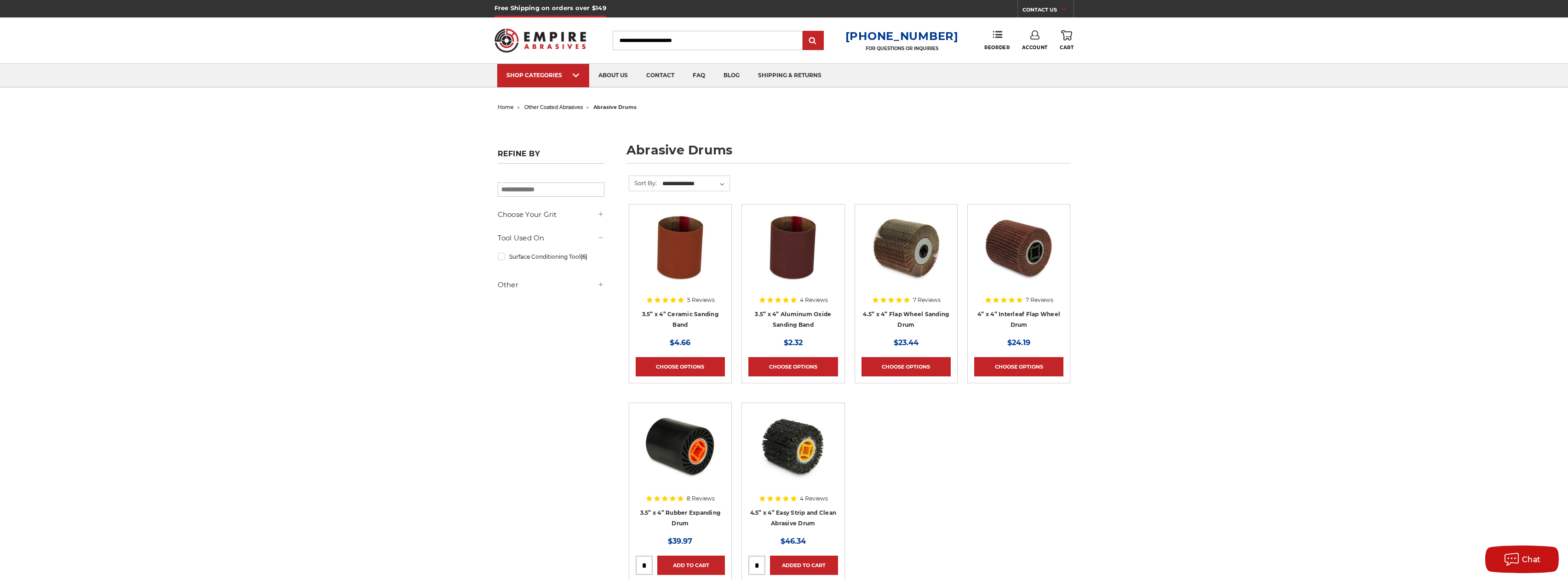
click at [1069, 38] on icon at bounding box center [1067, 35] width 11 height 10
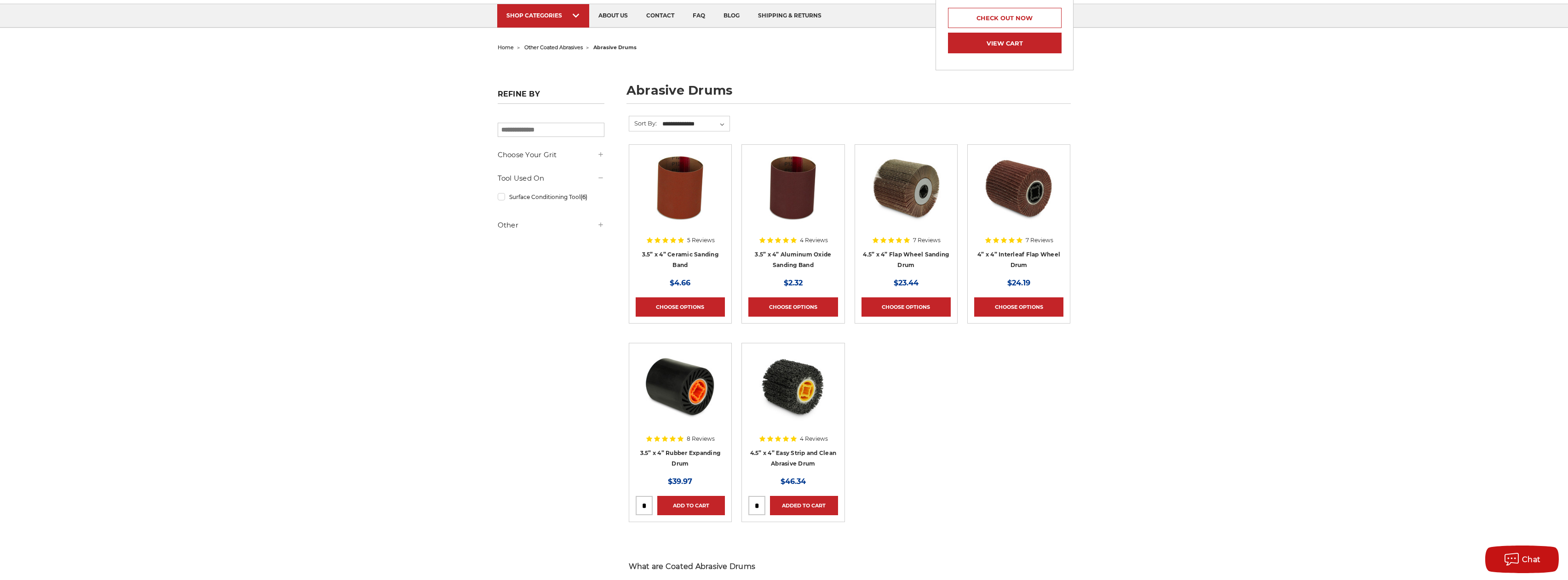
click at [985, 36] on link "View Cart" at bounding box center [1004, 43] width 113 height 21
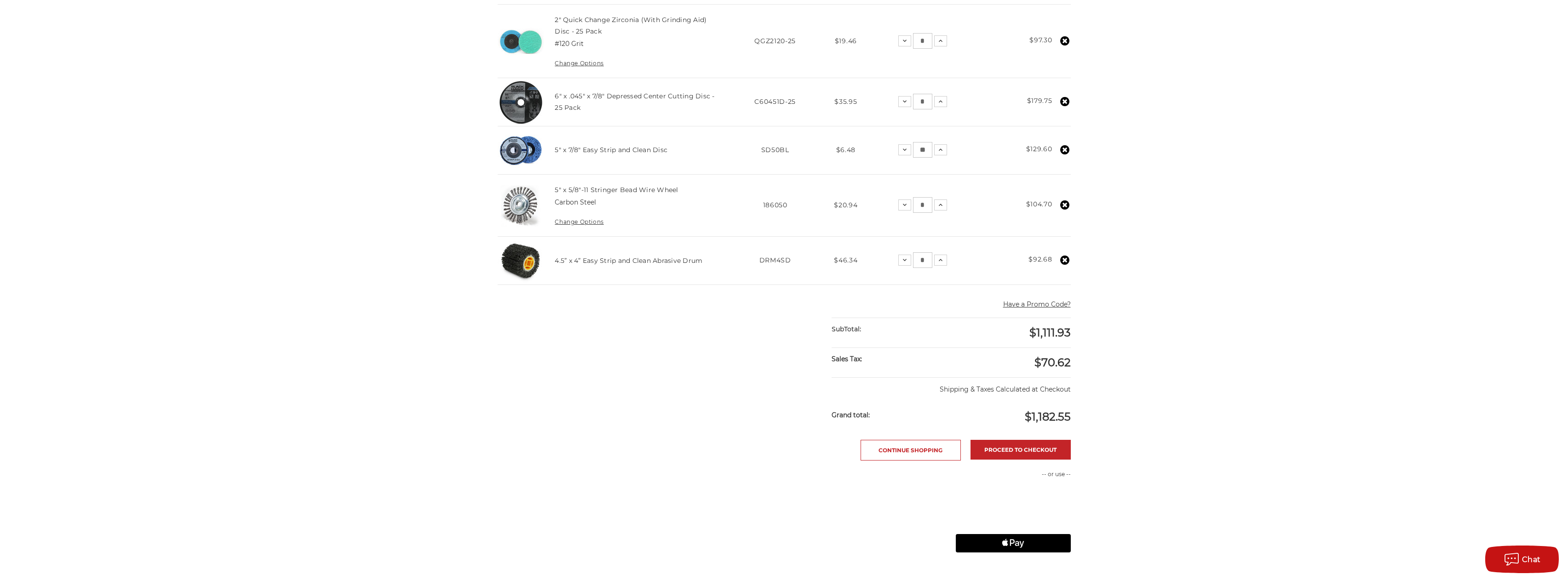
scroll to position [474, 0]
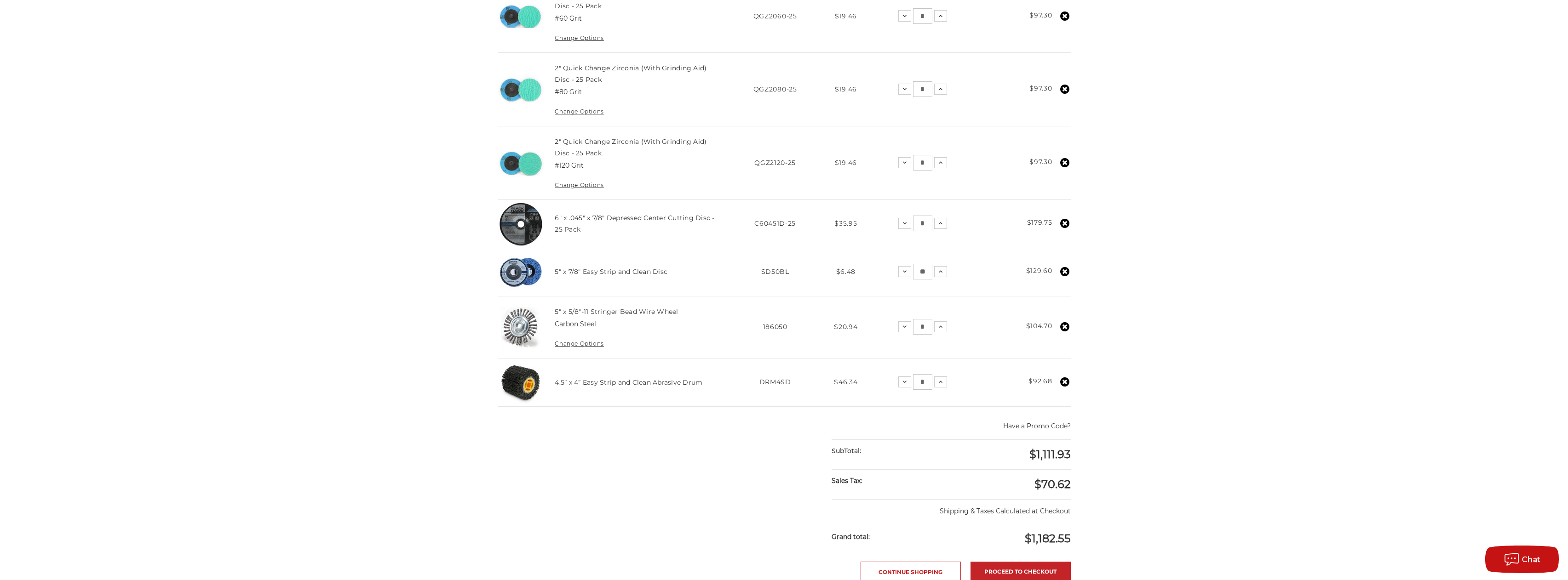
drag, startPoint x: 927, startPoint y: 222, endPoint x: 919, endPoint y: 222, distance: 8.0
click at [919, 222] on input "*" at bounding box center [922, 224] width 20 height 16
type input "*"
click at [1452, 322] on div "home your cart Your Cart Congratulations! Your order may qualify for free shipp…" at bounding box center [784, 208] width 1568 height 1166
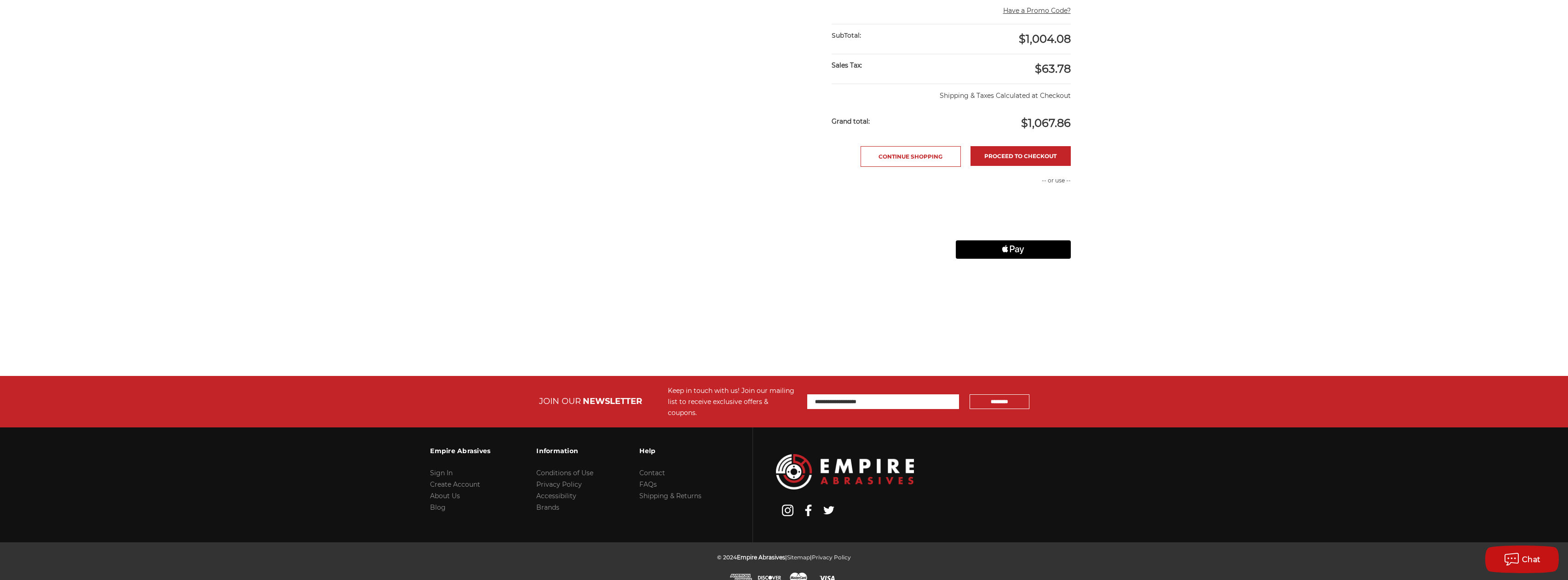
scroll to position [829, 0]
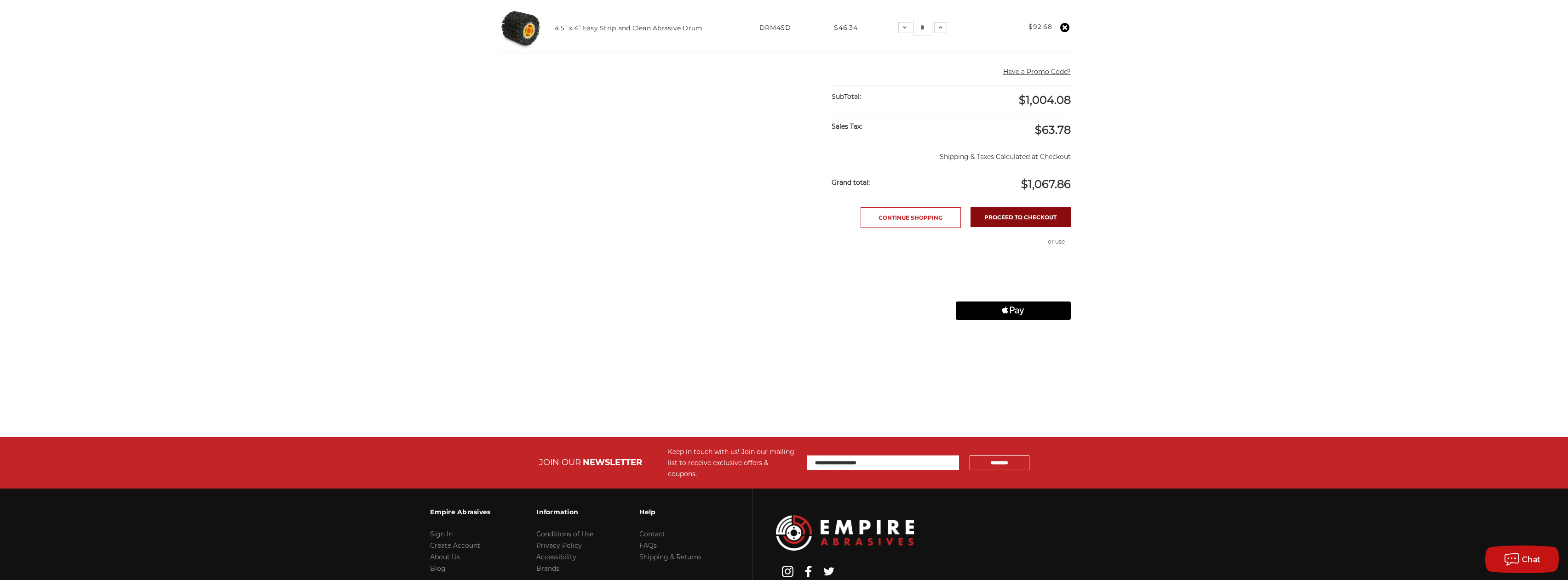
click at [1017, 216] on link "Proceed to checkout" at bounding box center [1020, 217] width 100 height 20
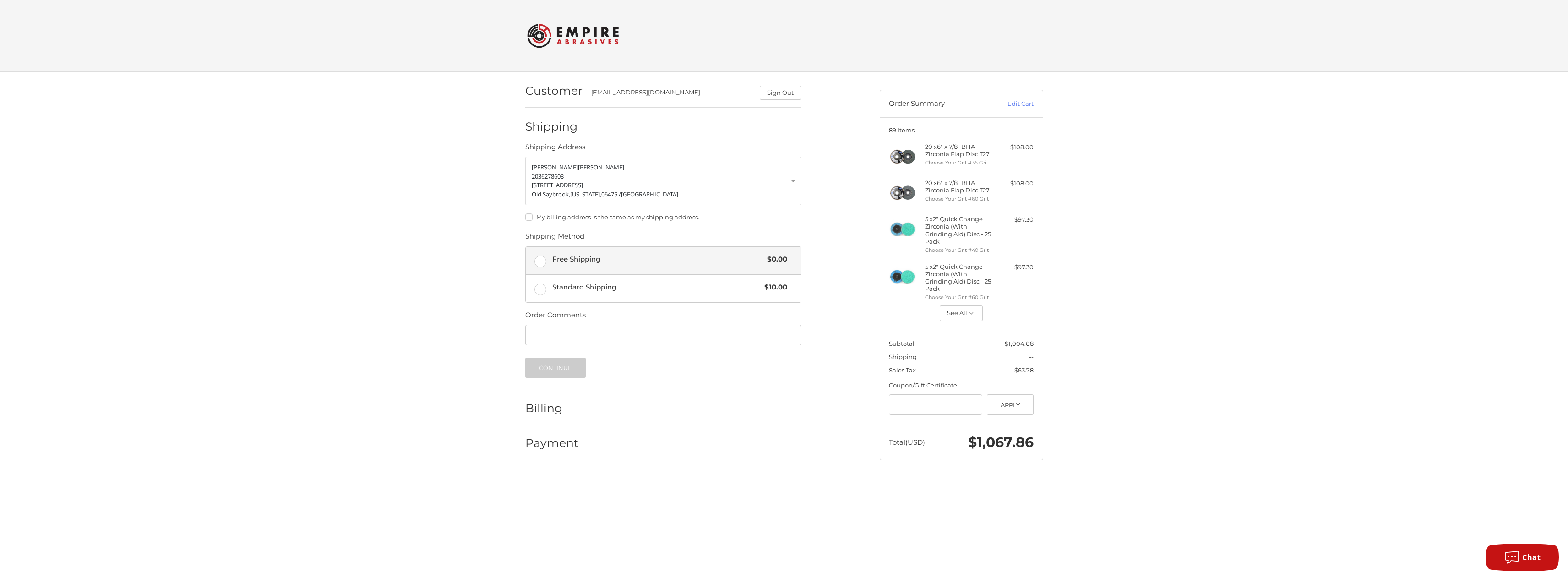
click at [542, 259] on label "Free Shipping $0.00" at bounding box center [663, 261] width 275 height 27
click at [556, 359] on button "Continue" at bounding box center [556, 368] width 61 height 20
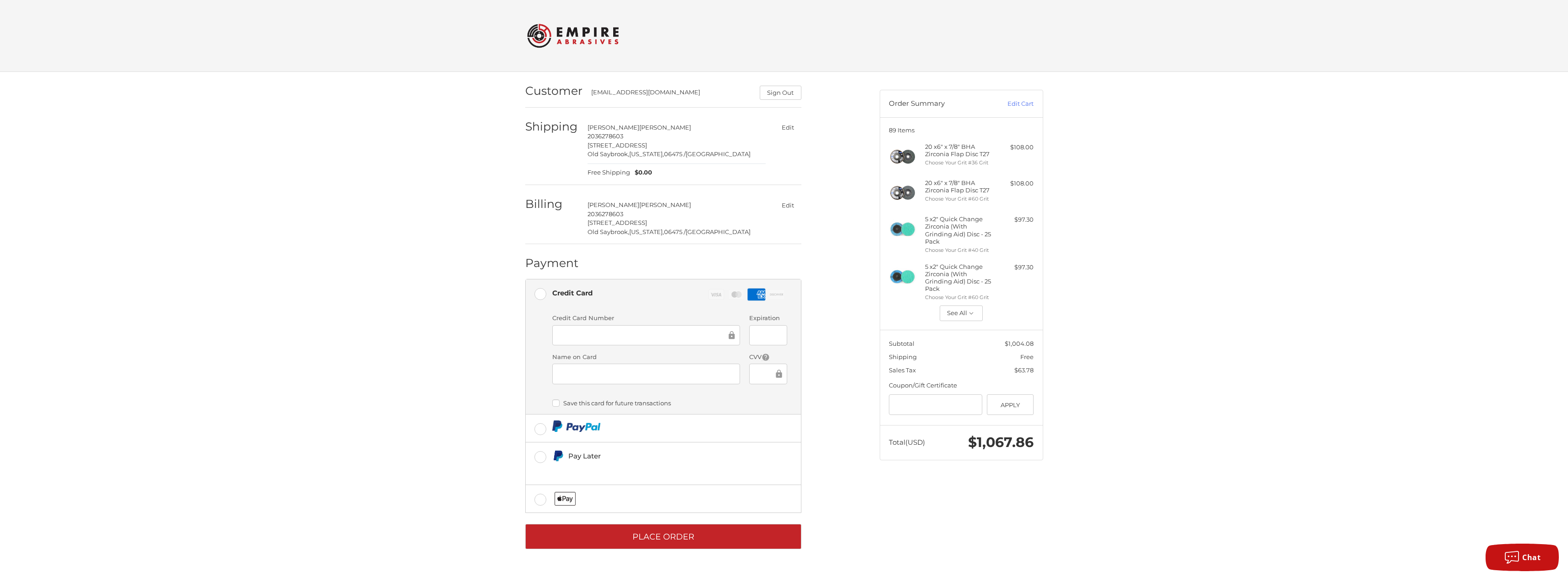
click at [601, 364] on div at bounding box center [646, 374] width 187 height 21
click at [558, 401] on label "Save this card for future transactions" at bounding box center [670, 403] width 235 height 7
click at [761, 325] on div at bounding box center [768, 336] width 38 height 21
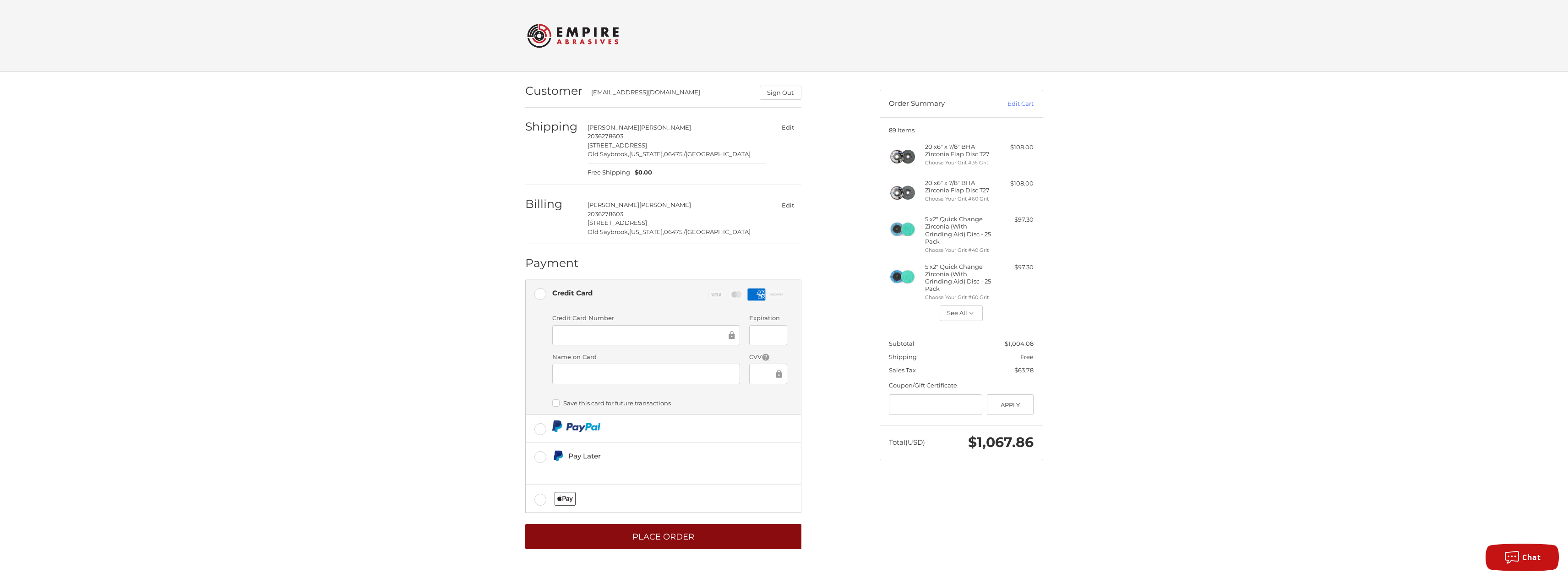
click at [716, 539] on button "Place Order" at bounding box center [663, 537] width 276 height 25
